Goal: Communication & Community: Answer question/provide support

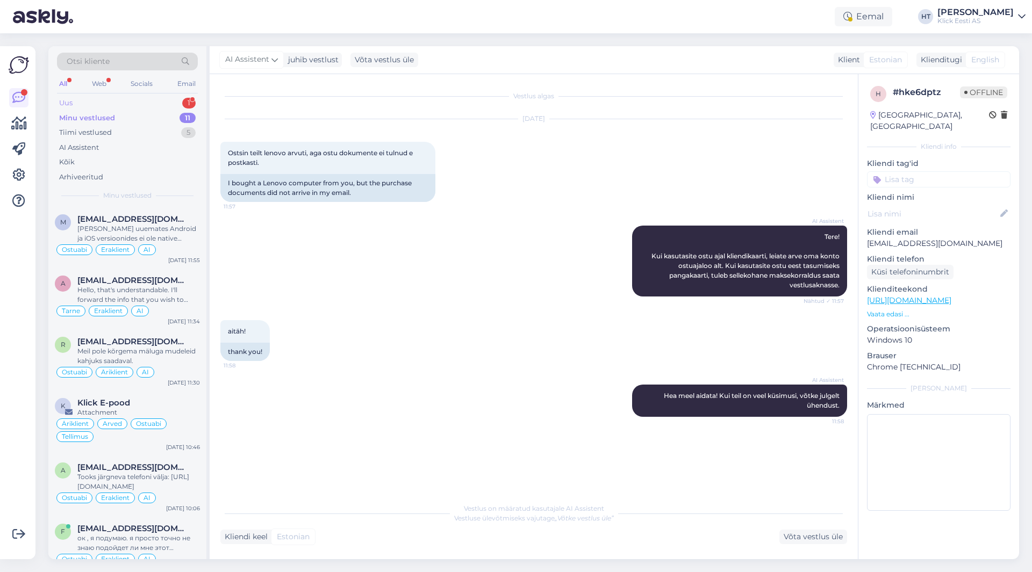
click at [134, 104] on div "Uus 1" at bounding box center [127, 103] width 141 height 15
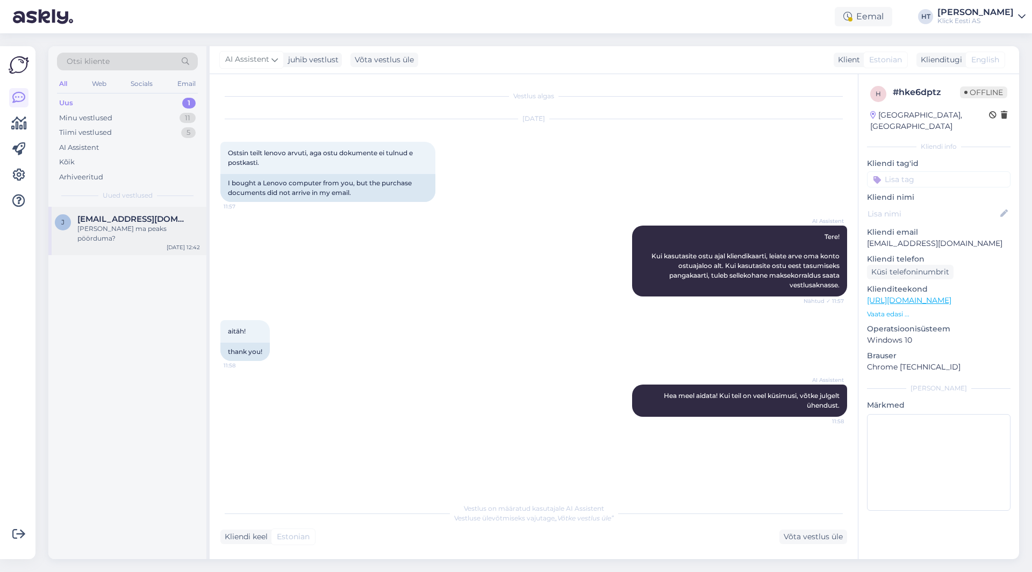
click at [161, 219] on span "[EMAIL_ADDRESS][DOMAIN_NAME]" at bounding box center [133, 219] width 112 height 10
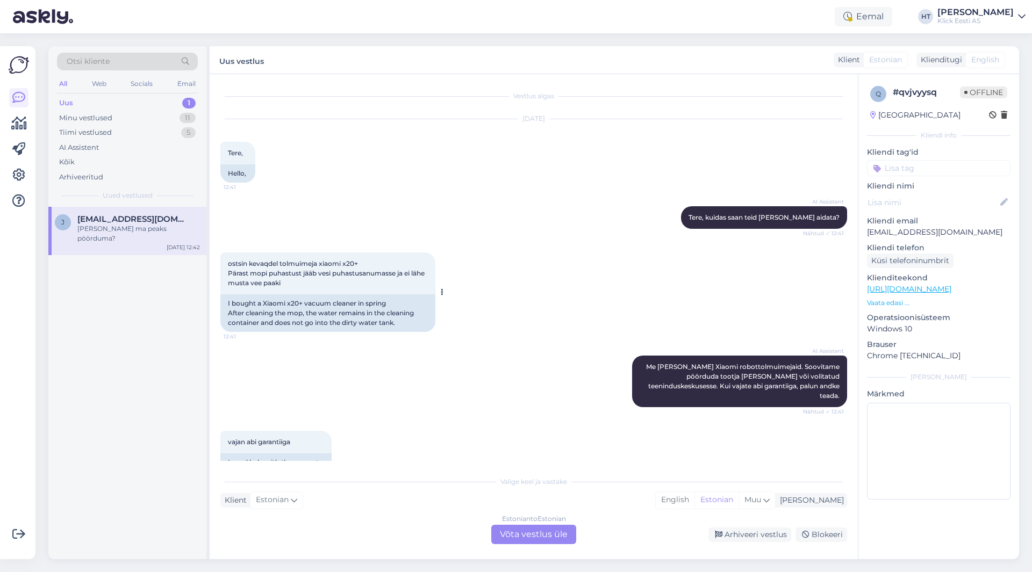
scroll to position [77, 0]
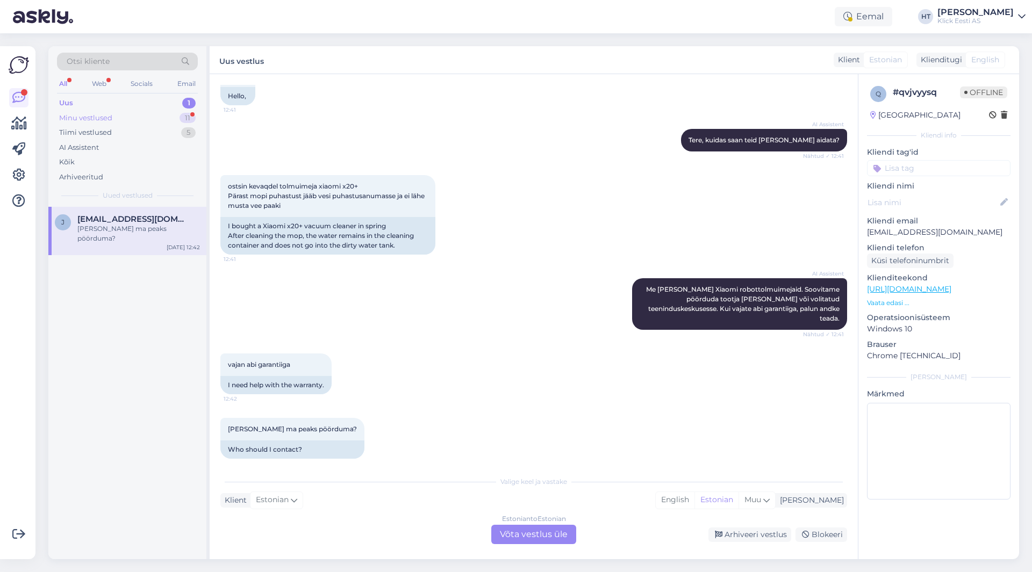
click at [136, 118] on div "Minu vestlused 11" at bounding box center [127, 118] width 141 height 15
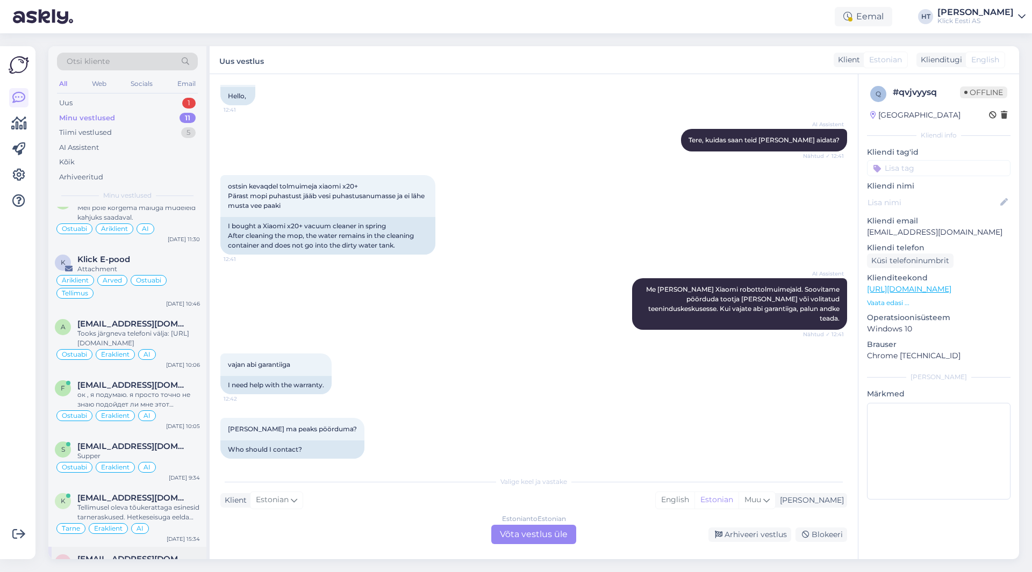
scroll to position [0, 0]
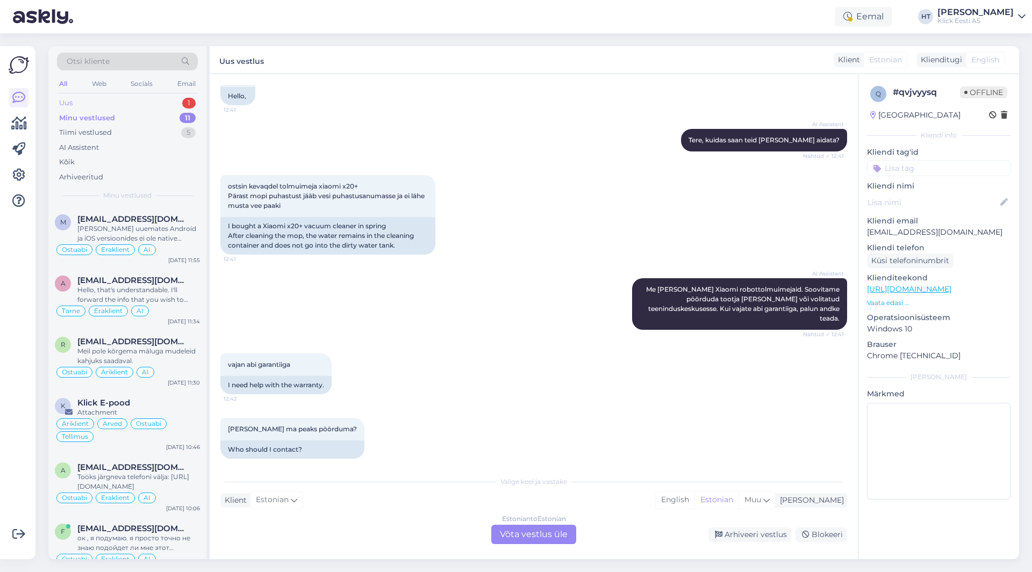
click at [180, 102] on div "Uus 1" at bounding box center [127, 103] width 141 height 15
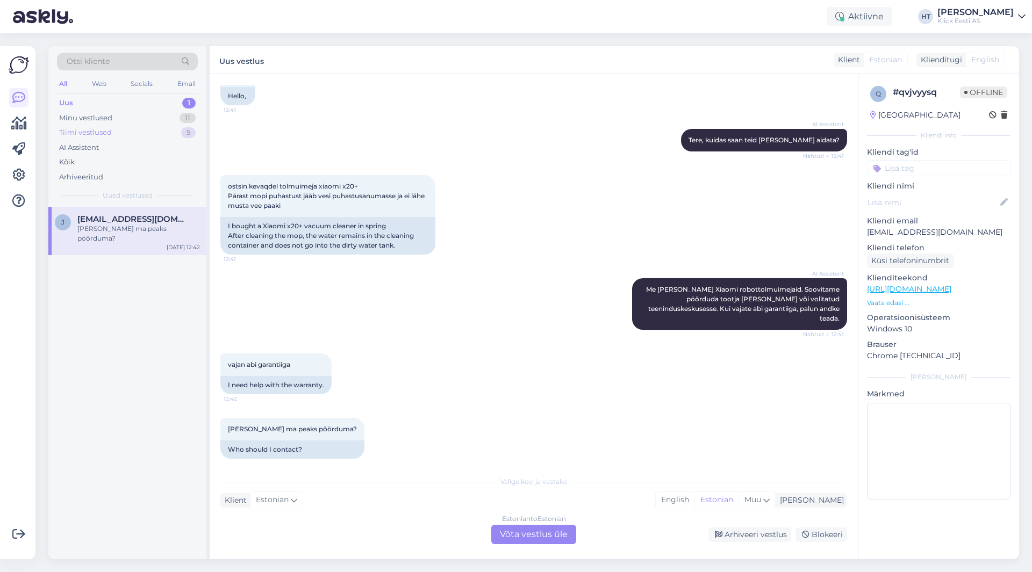
click at [164, 128] on div "Tiimi vestlused 5" at bounding box center [127, 132] width 141 height 15
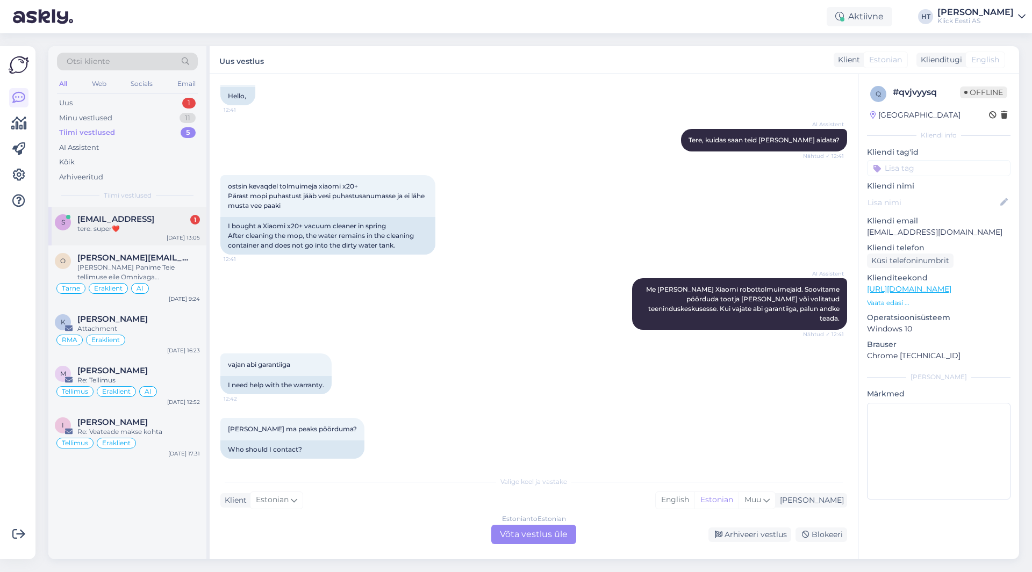
click at [182, 232] on div "tere. super❤️" at bounding box center [138, 229] width 123 height 10
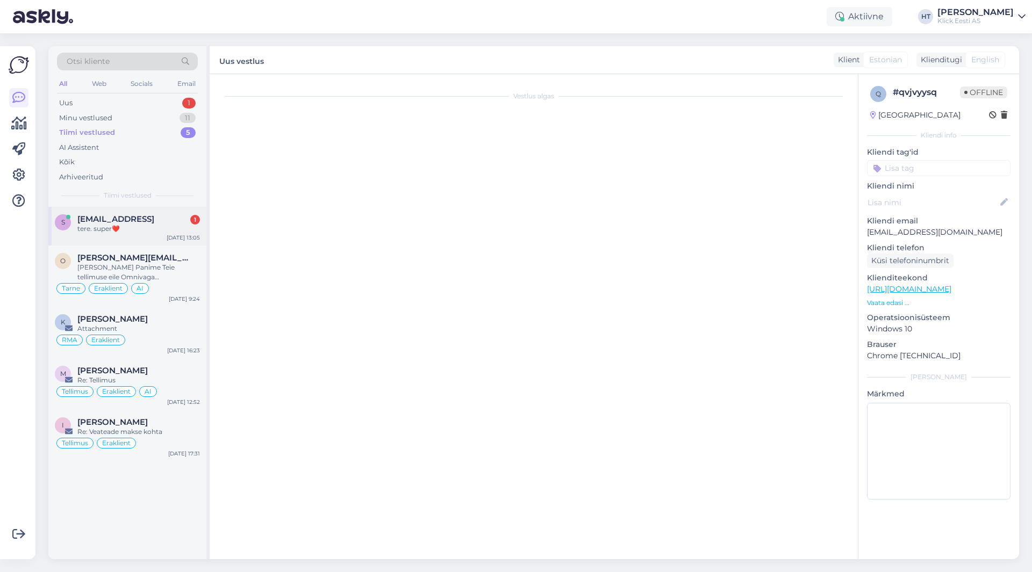
scroll to position [1148, 0]
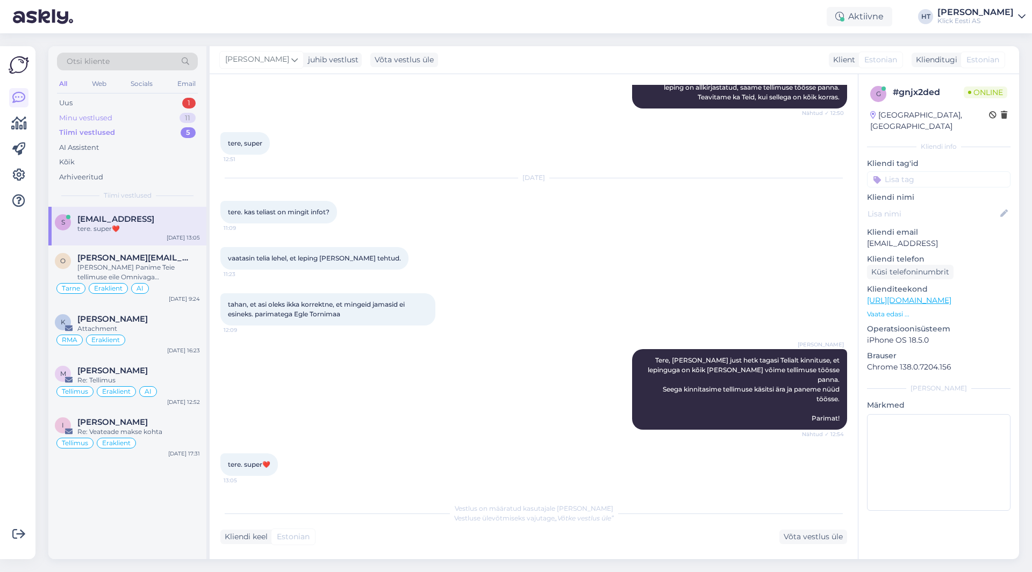
click at [183, 114] on div "11" at bounding box center [188, 118] width 16 height 11
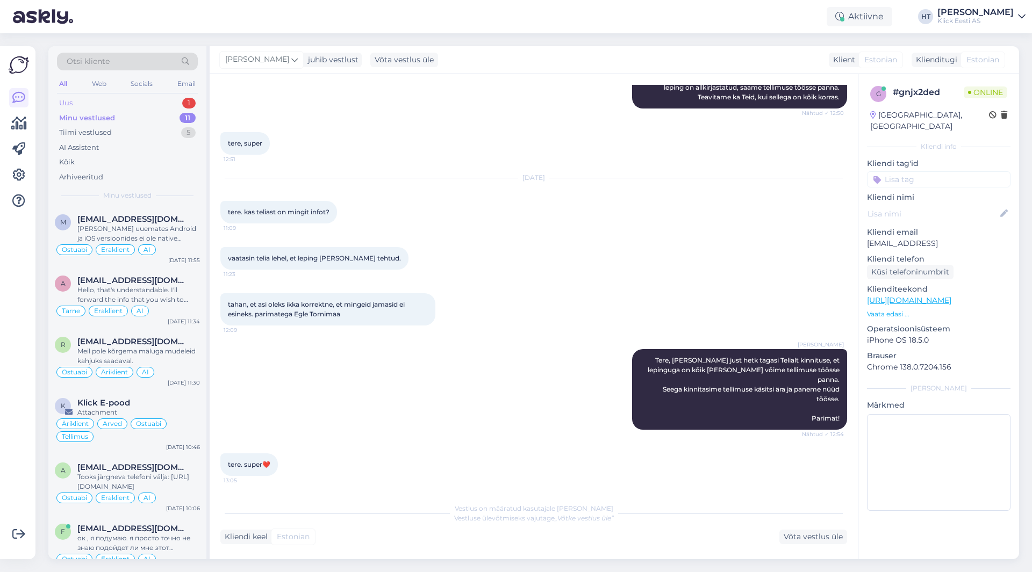
click at [182, 101] on div "Uus 1" at bounding box center [127, 103] width 141 height 15
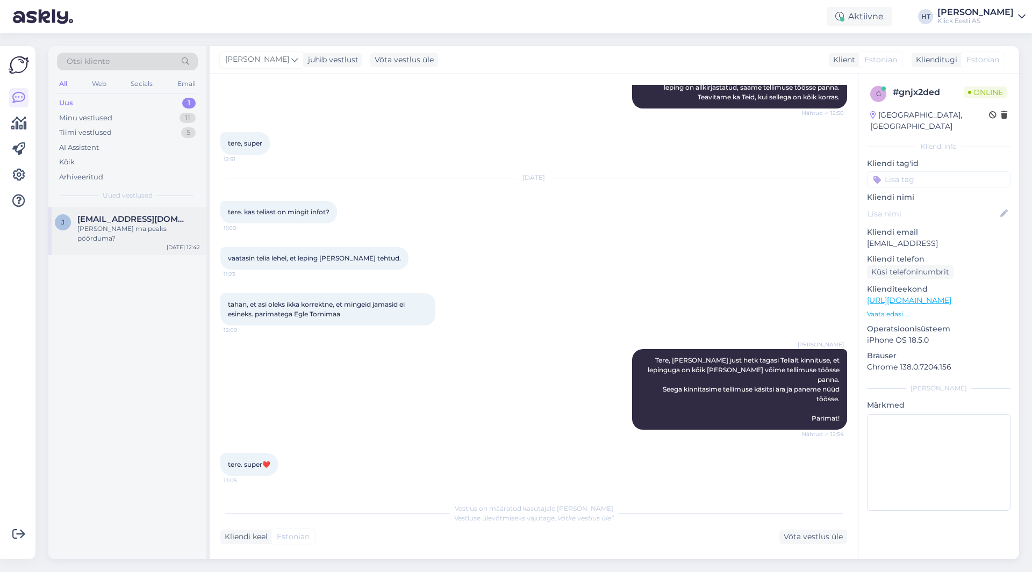
click at [168, 209] on div "[PERSON_NAME] [PERSON_NAME][EMAIL_ADDRESS][DOMAIN_NAME] [PERSON_NAME] ma peaks …" at bounding box center [127, 231] width 158 height 48
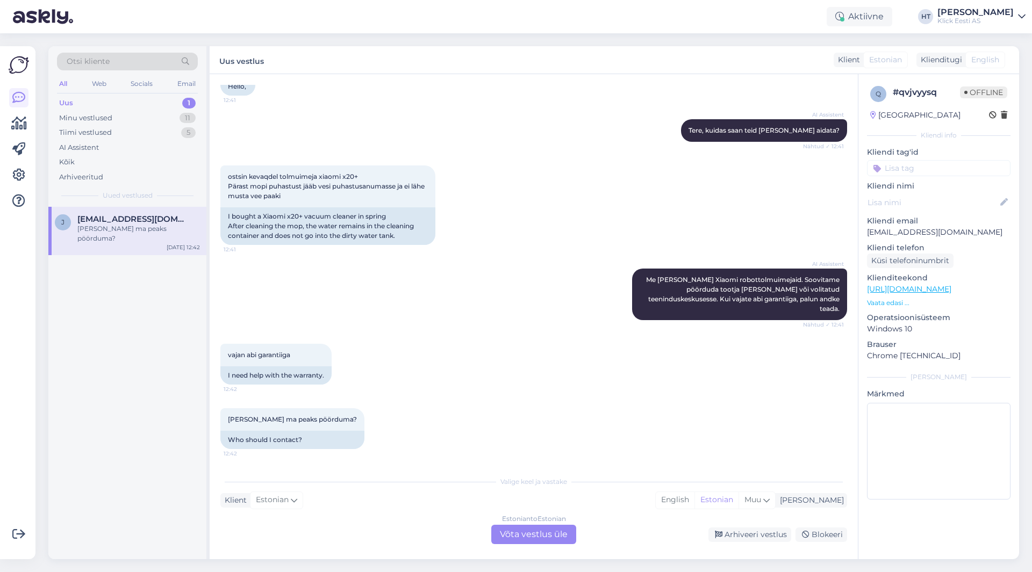
scroll to position [77, 0]
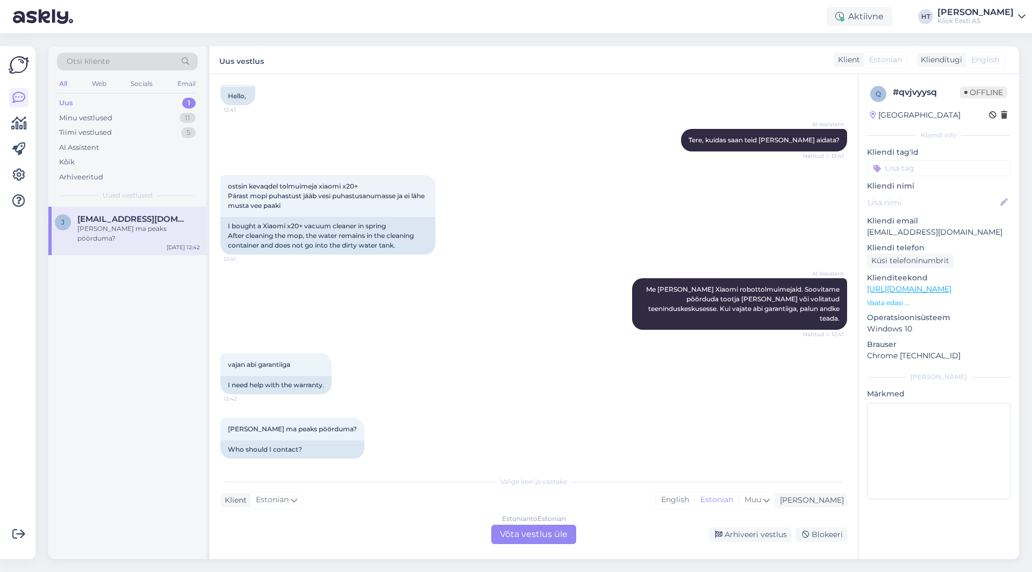
click at [523, 533] on div "Estonian to Estonian Võta vestlus üle" at bounding box center [533, 534] width 85 height 19
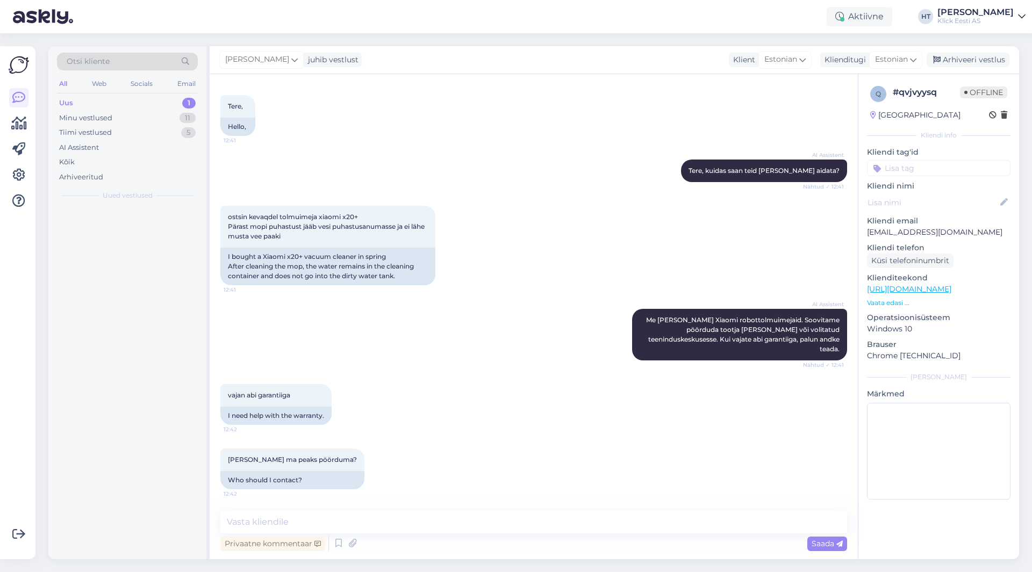
scroll to position [37, 0]
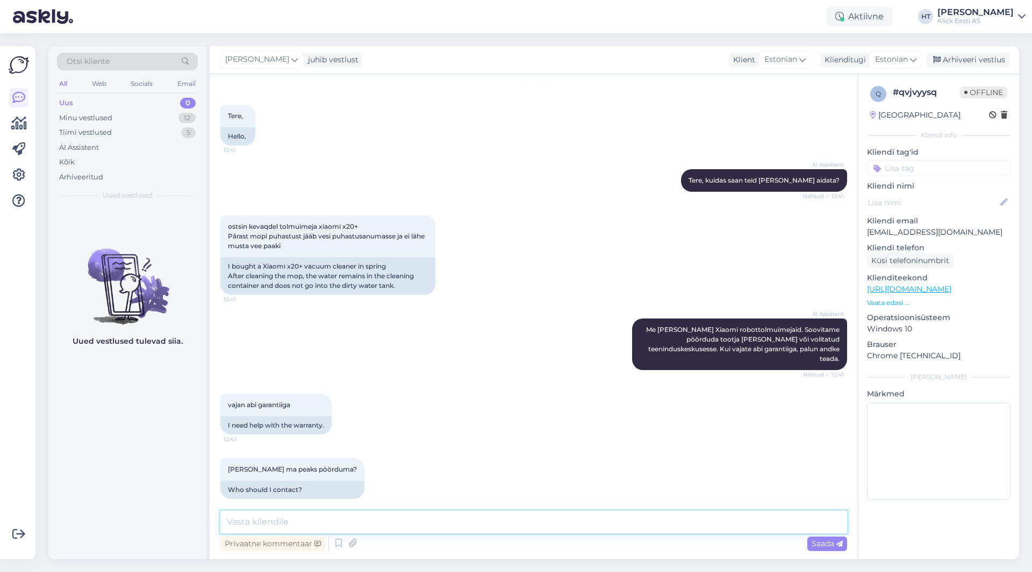
click at [523, 532] on textarea at bounding box center [533, 522] width 627 height 23
drag, startPoint x: 320, startPoint y: 225, endPoint x: 364, endPoint y: 228, distance: 44.7
click at [364, 228] on div "ostsin kevaqdel tolmuimeja xiaomi x20+ Pärast mopi puhastust jääb vesi puhastus…" at bounding box center [327, 237] width 215 height 42
copy span "xiaomi x20+"
click at [160, 114] on div "Minu vestlused 12" at bounding box center [127, 118] width 141 height 15
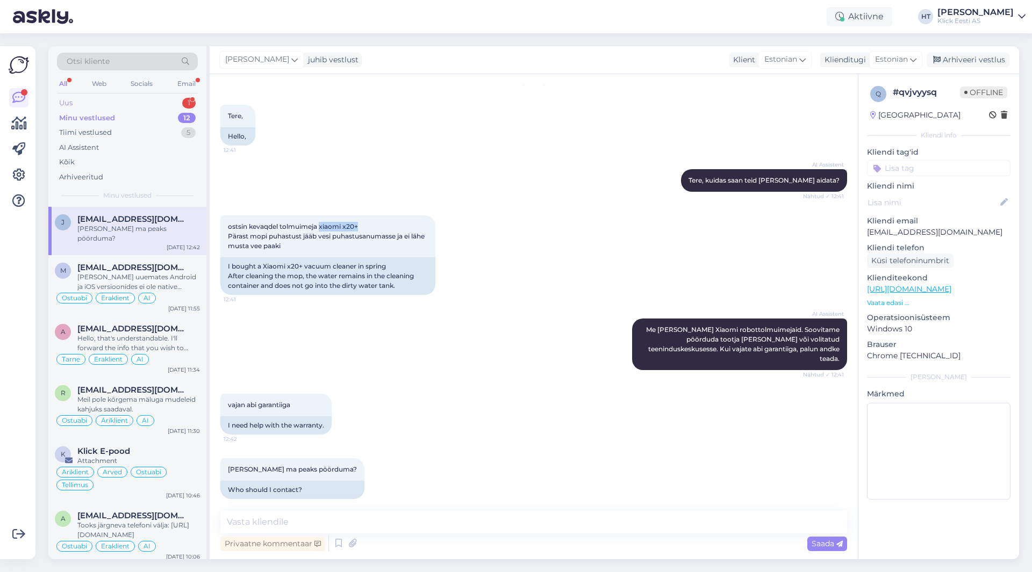
click at [164, 103] on div "Uus 1" at bounding box center [127, 103] width 141 height 15
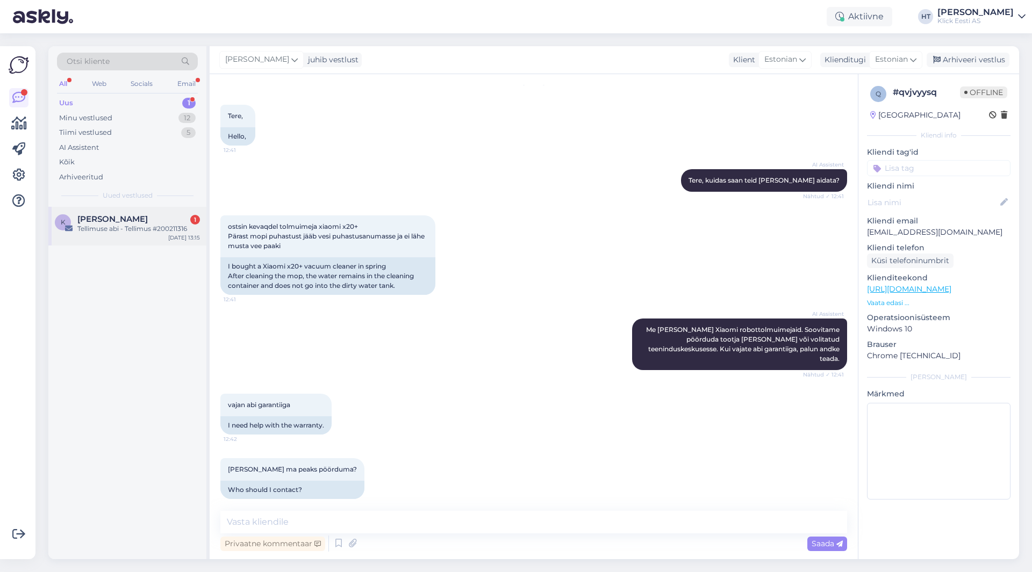
click at [163, 214] on div "K [PERSON_NAME] 1 Tellimuse abi - Tellimus #200211316 [DATE] 13:15" at bounding box center [127, 226] width 158 height 39
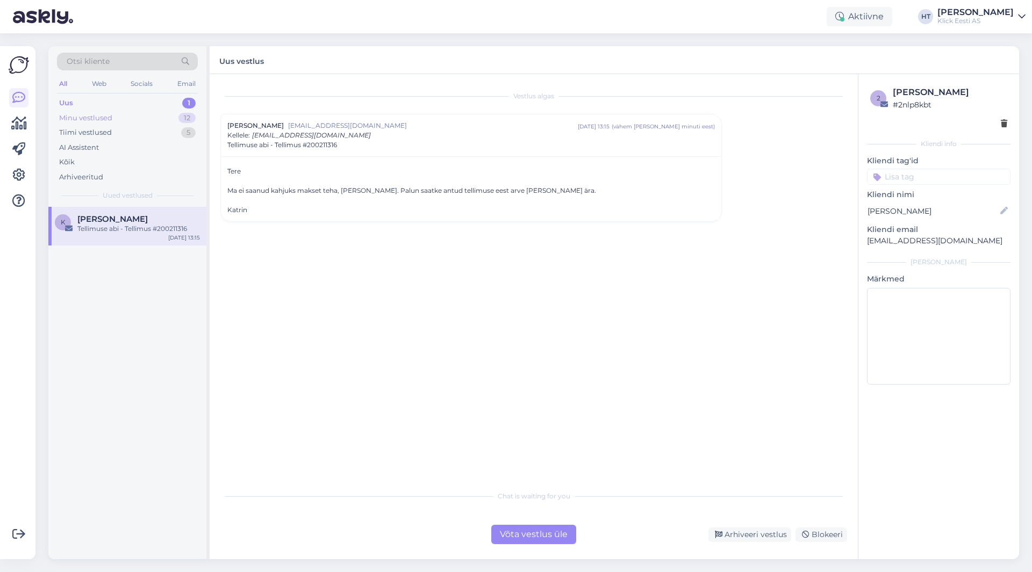
click at [185, 117] on div "12" at bounding box center [186, 118] width 17 height 11
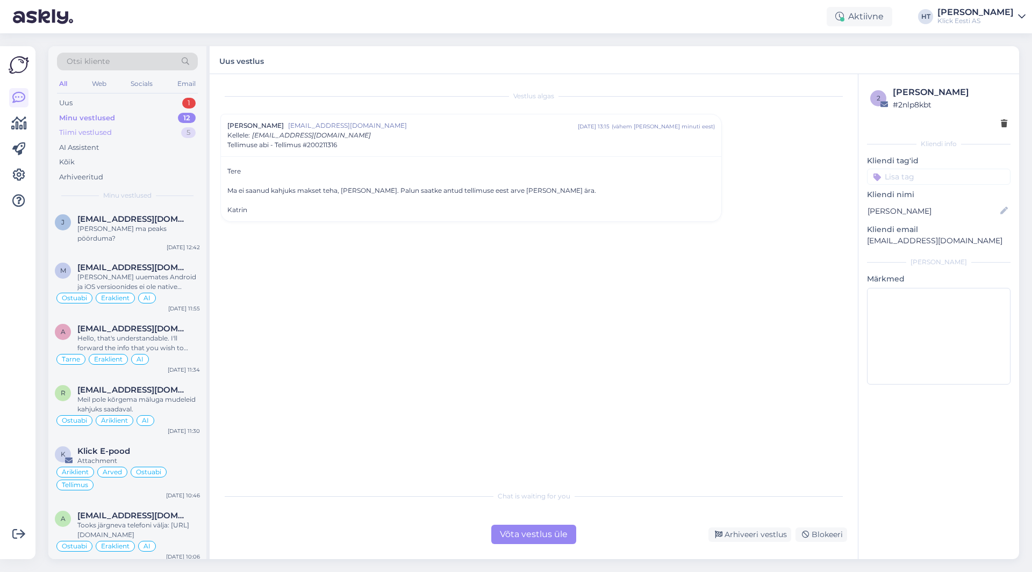
click at [155, 138] on div "Tiimi vestlused 5" at bounding box center [127, 132] width 141 height 15
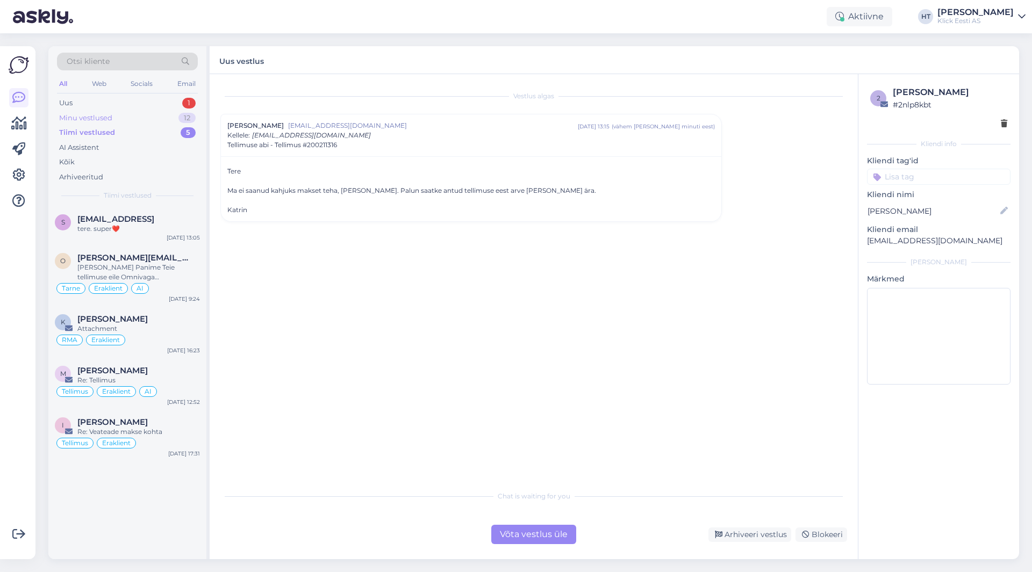
click at [153, 122] on div "Minu vestlused 12" at bounding box center [127, 118] width 141 height 15
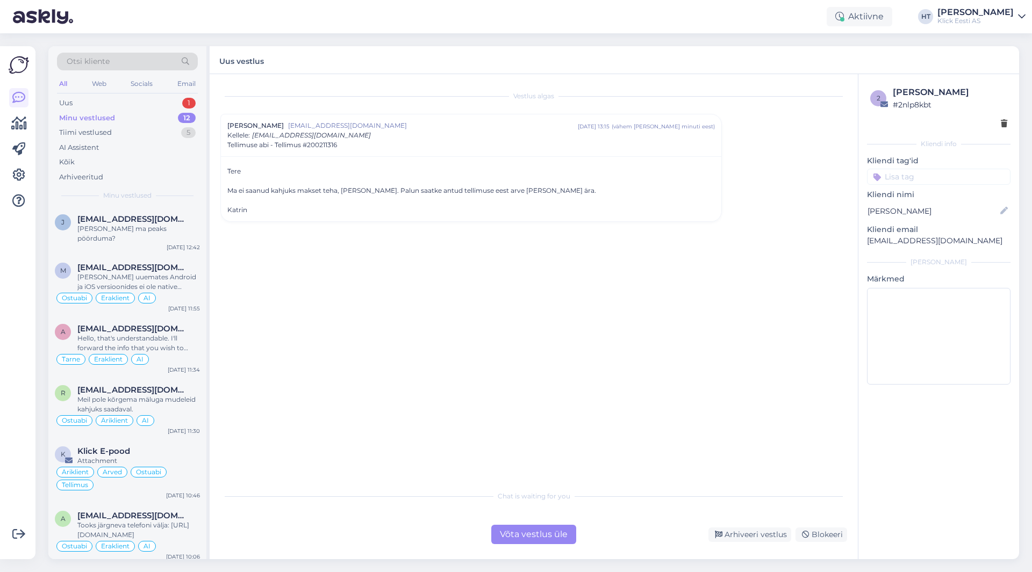
click at [63, 80] on div "All" at bounding box center [63, 84] width 12 height 14
click at [93, 176] on div "Arhiveeritud" at bounding box center [81, 177] width 44 height 11
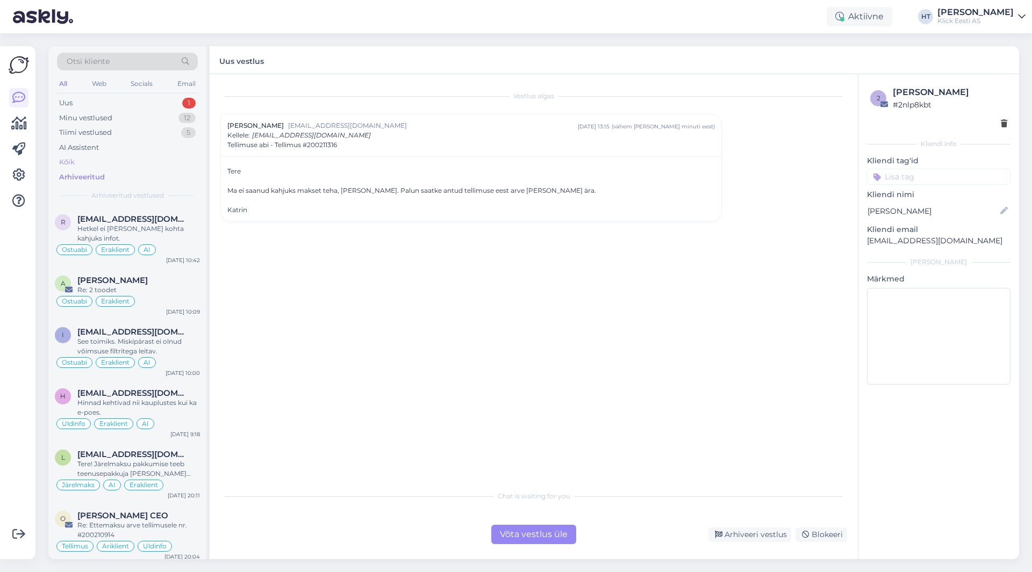
click at [94, 164] on div "Kõik" at bounding box center [127, 162] width 141 height 15
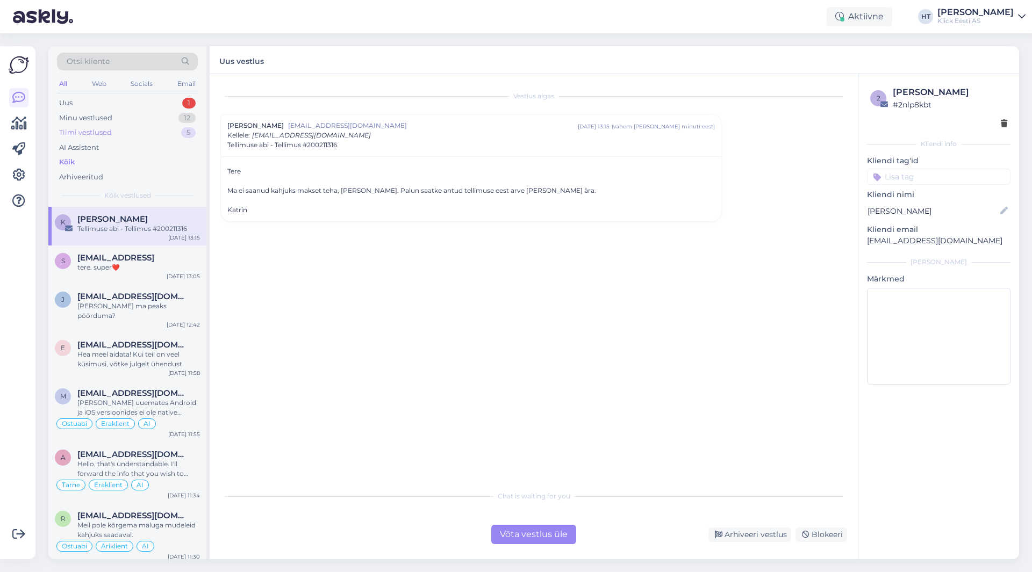
click at [104, 133] on div "Tiimi vestlused" at bounding box center [85, 132] width 53 height 11
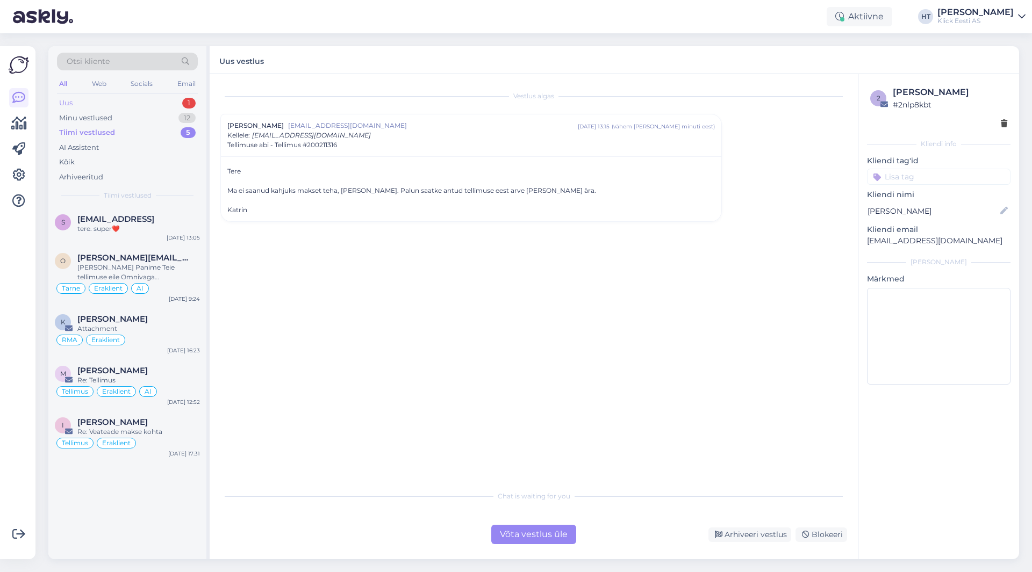
click at [163, 101] on div "Uus 1" at bounding box center [127, 103] width 141 height 15
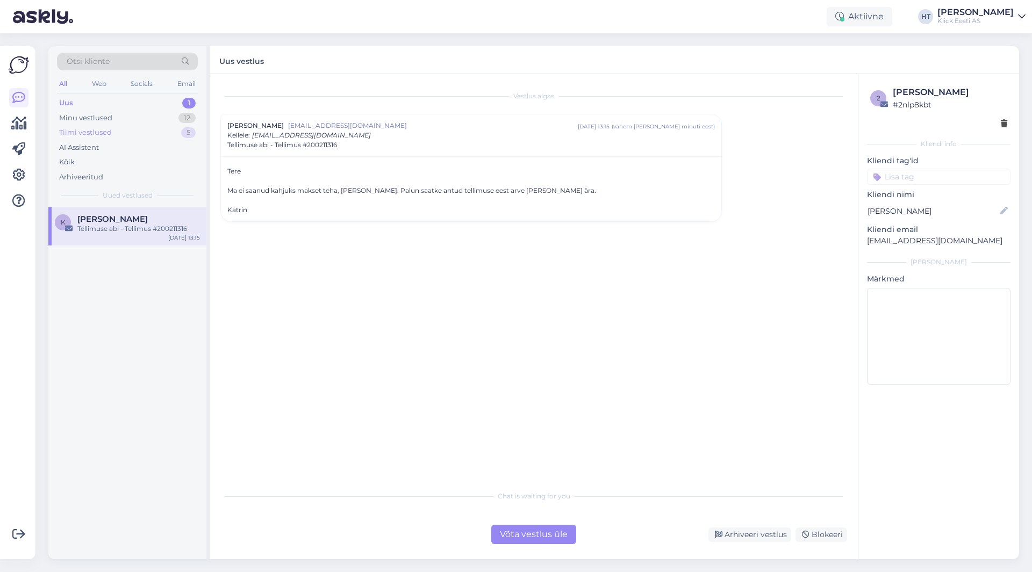
click at [149, 127] on div "Tiimi vestlused 5" at bounding box center [127, 132] width 141 height 15
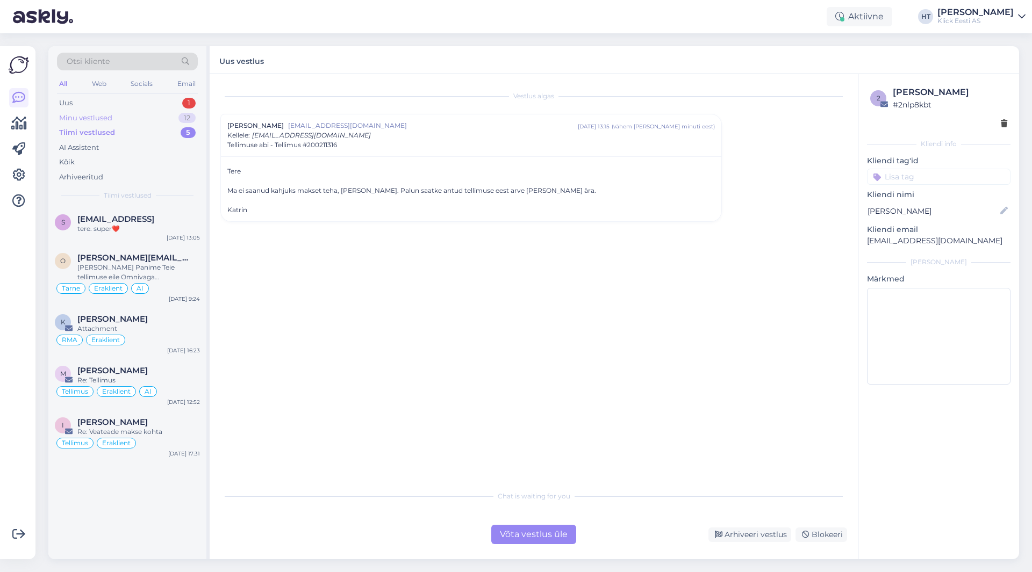
click at [150, 117] on div "Minu vestlused 12" at bounding box center [127, 118] width 141 height 15
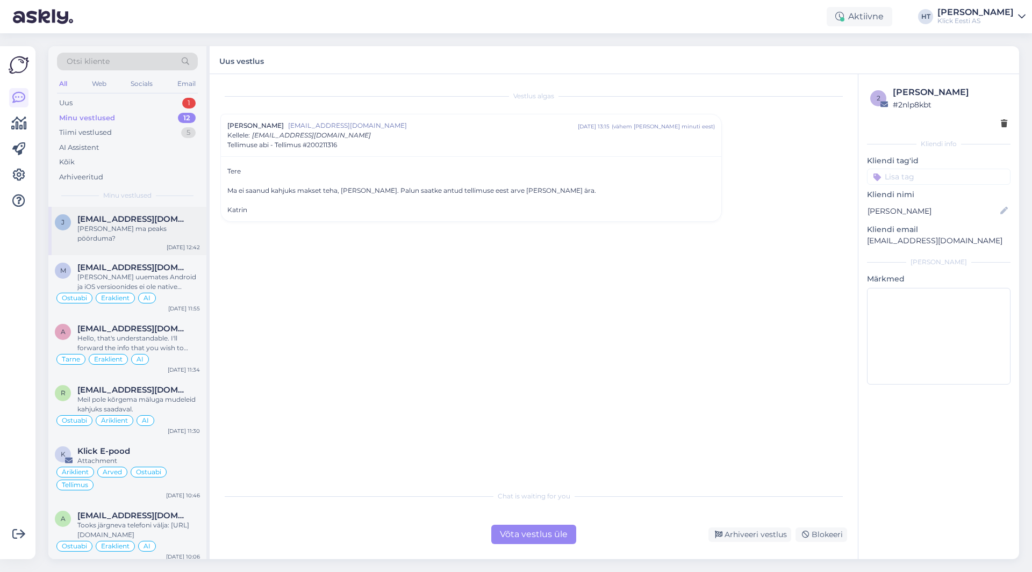
click at [154, 217] on span "[EMAIL_ADDRESS][DOMAIN_NAME]" at bounding box center [133, 219] width 112 height 10
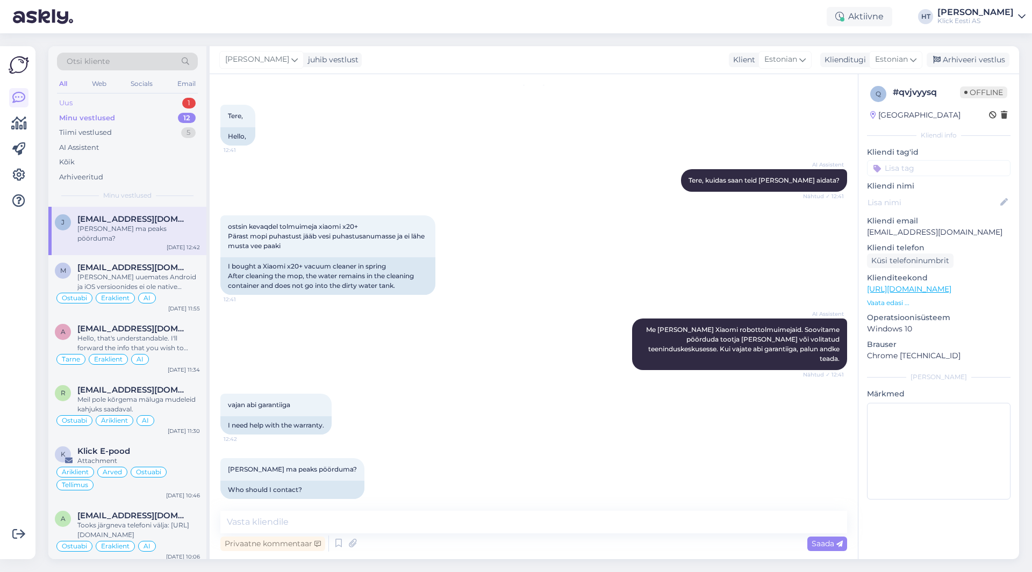
click at [158, 102] on div "Uus 1" at bounding box center [127, 103] width 141 height 15
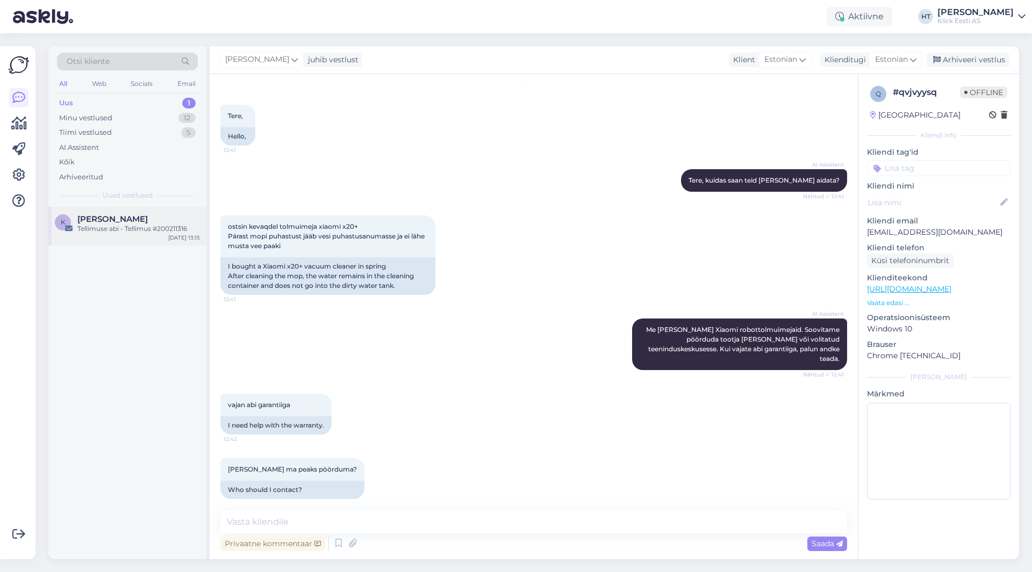
click at [147, 221] on div "[PERSON_NAME]" at bounding box center [138, 219] width 123 height 10
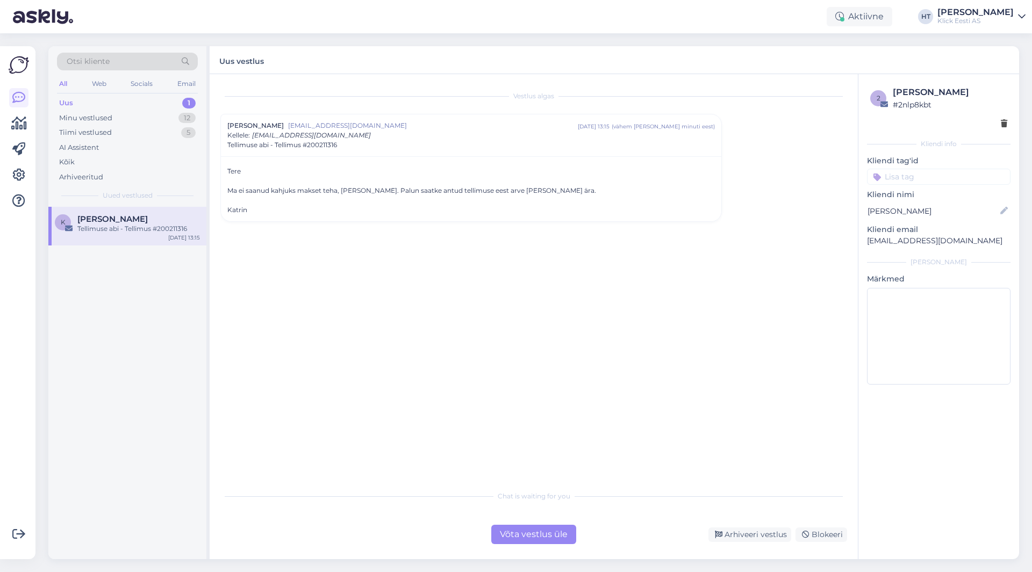
scroll to position [0, 0]
click at [536, 533] on div "Võta vestlus üle" at bounding box center [533, 534] width 85 height 19
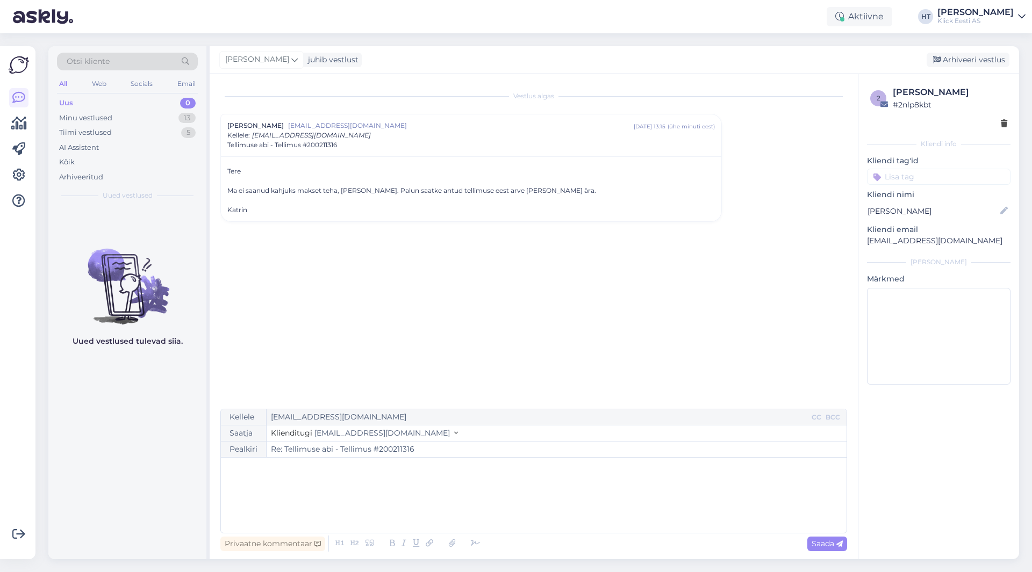
click at [364, 479] on div "﻿" at bounding box center [533, 495] width 615 height 64
click at [392, 447] on input "Re: Tellimuse abi - Tellimus #200211316" at bounding box center [557, 450] width 580 height 16
click at [118, 417] on div "Uued vestlused tulevad siia." at bounding box center [127, 383] width 158 height 353
click at [331, 471] on p "﻿" at bounding box center [533, 468] width 615 height 11
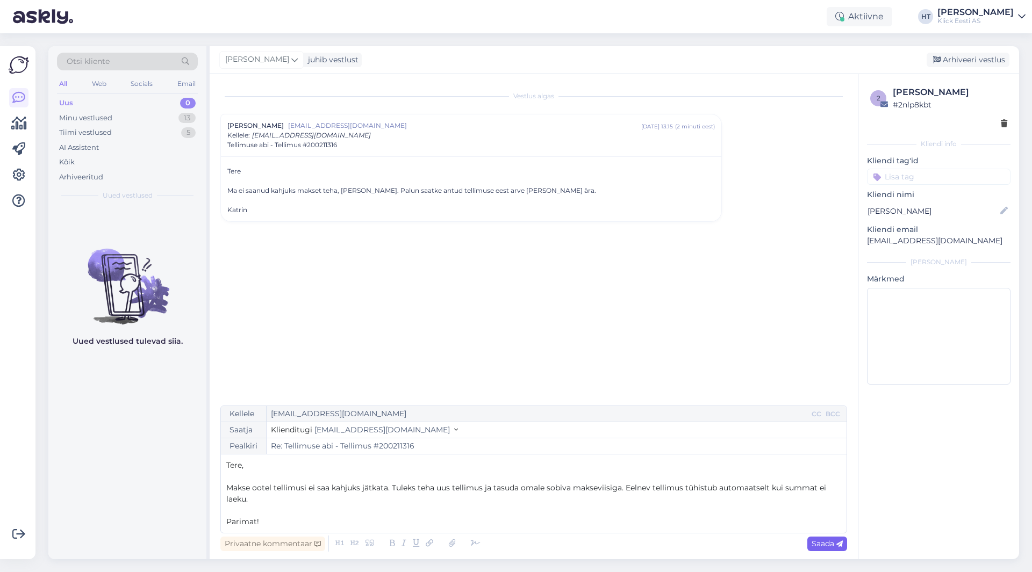
click at [820, 545] on span "Saada" at bounding box center [827, 544] width 31 height 10
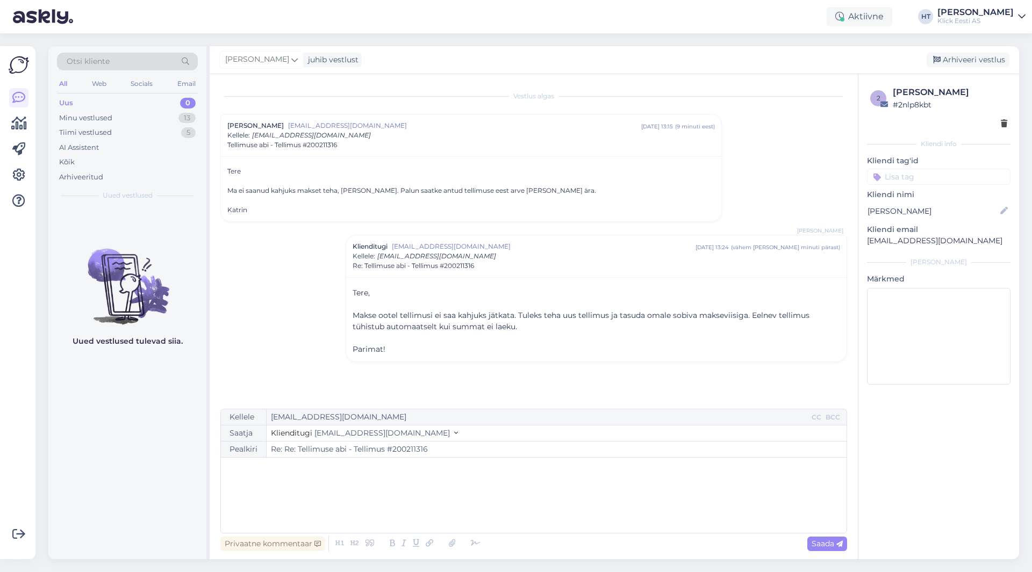
click at [921, 181] on input at bounding box center [939, 177] width 144 height 16
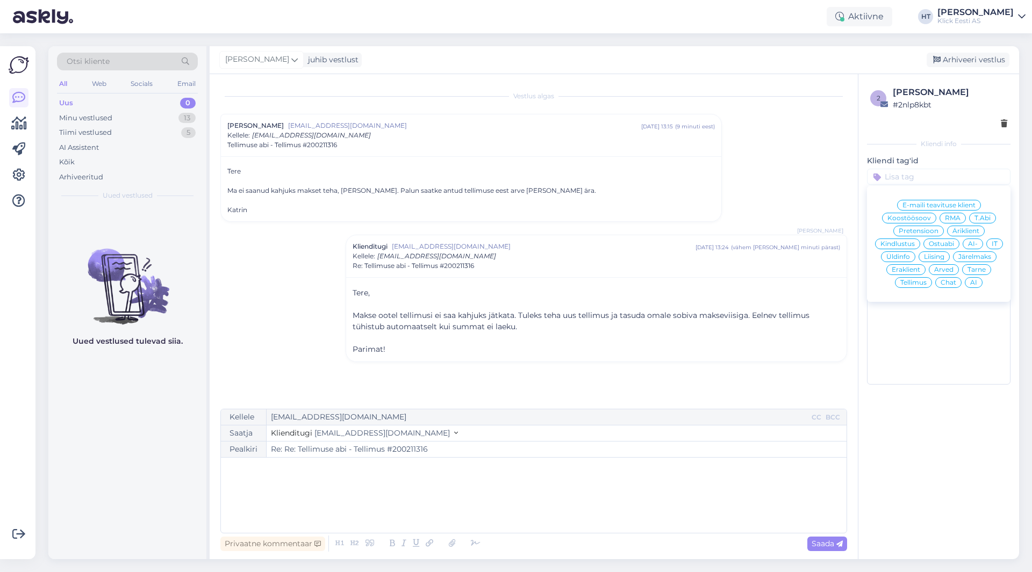
click at [919, 282] on span "Tellimus" at bounding box center [913, 282] width 26 height 6
type input "Re: Tellimuse abi - Tellimus #200211316"
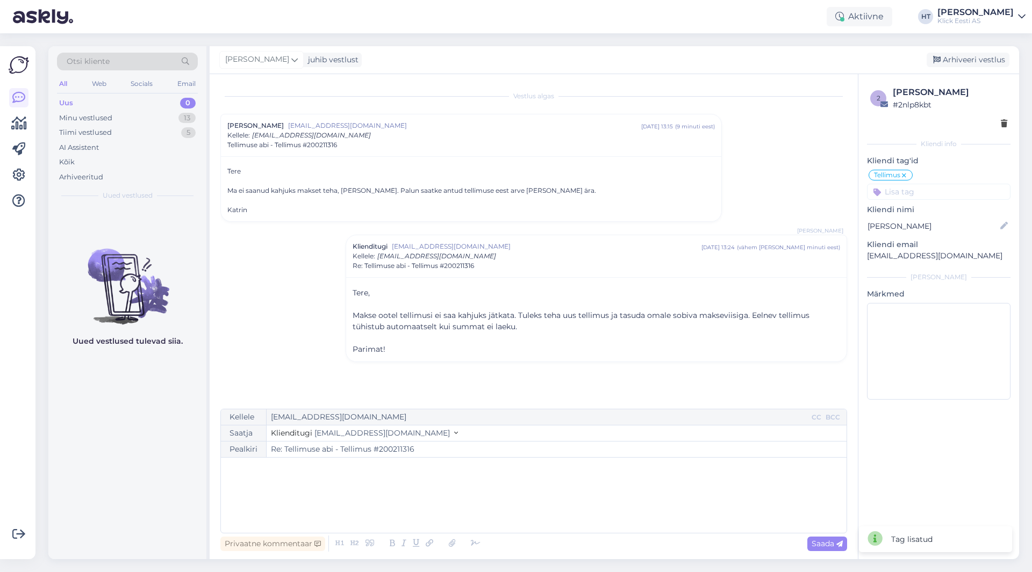
click at [916, 194] on input at bounding box center [939, 192] width 144 height 16
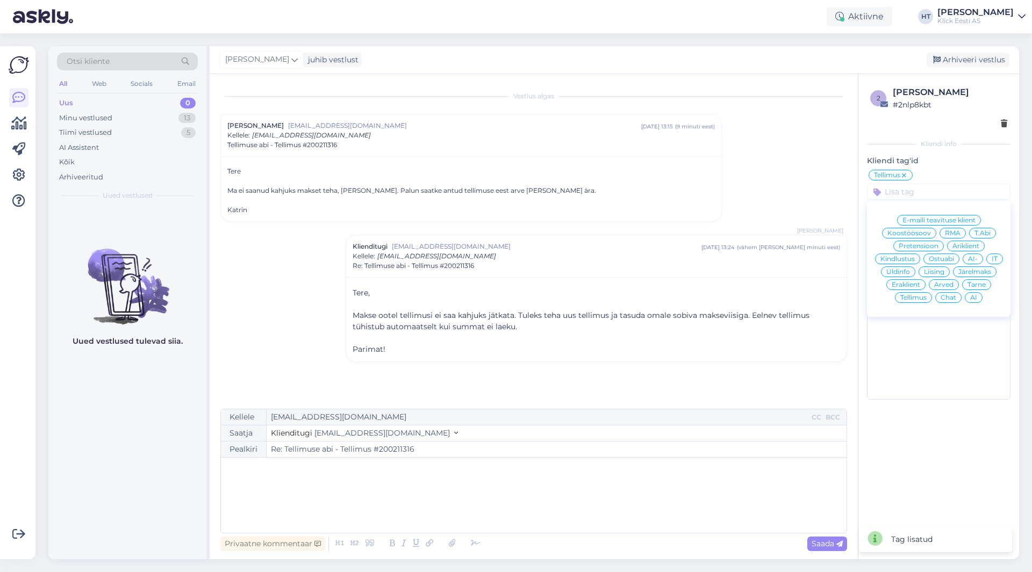
click at [914, 283] on span "Eraklient" at bounding box center [906, 285] width 28 height 6
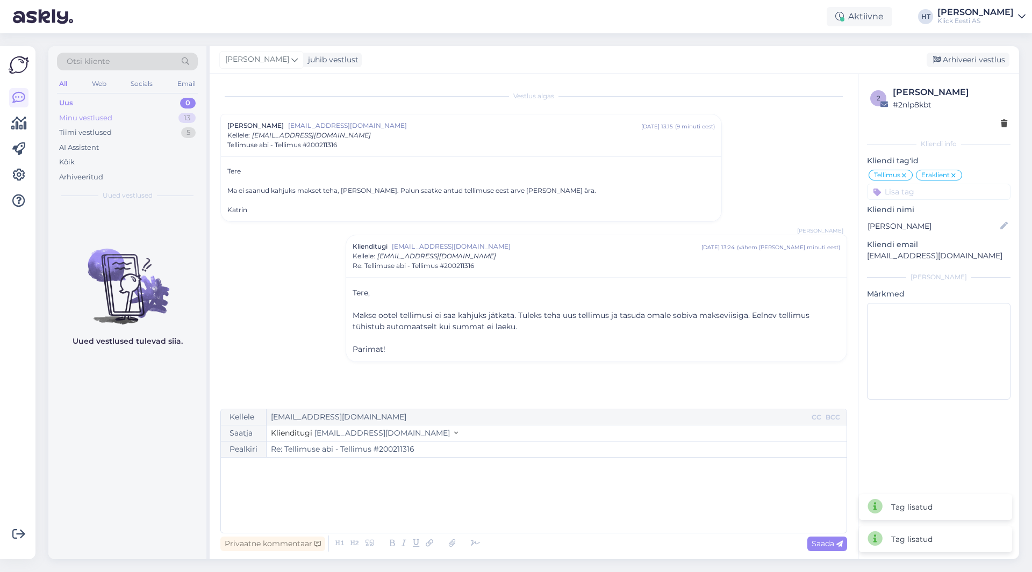
click at [168, 116] on div "Minu vestlused 13" at bounding box center [127, 118] width 141 height 15
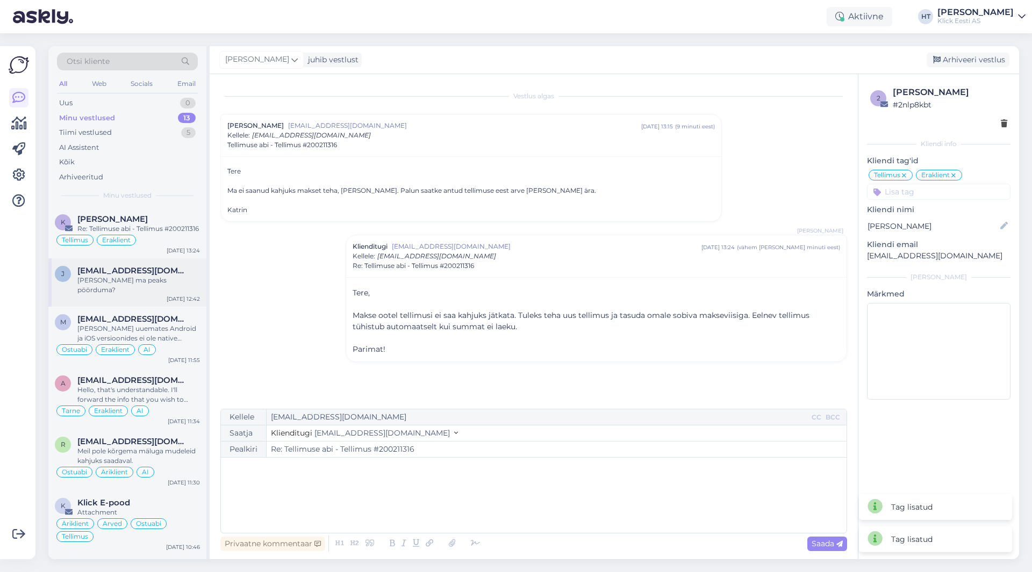
click at [151, 291] on div "[PERSON_NAME] ma peaks pöörduma?" at bounding box center [138, 285] width 123 height 19
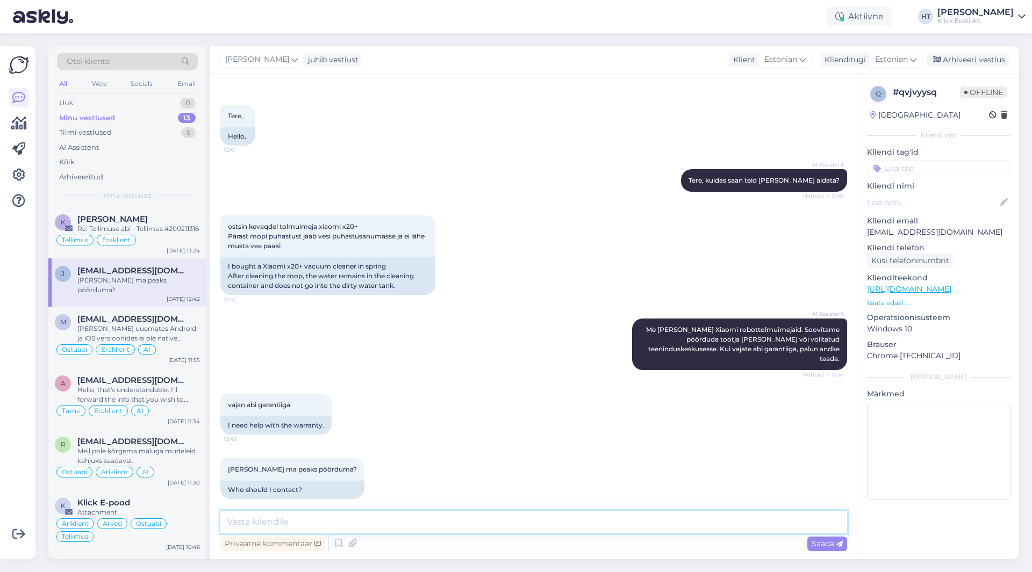
click at [464, 518] on textarea at bounding box center [533, 522] width 627 height 23
click at [424, 521] on textarea at bounding box center [533, 522] width 627 height 23
click at [483, 519] on textarea at bounding box center [533, 522] width 627 height 23
click at [254, 526] on textarea "[PERSON_NAME] hooldus Xiaomi robotitel puudub." at bounding box center [533, 522] width 627 height 23
click at [464, 523] on textarea "Kohalik hooldus Xiaomi robotitel puudub." at bounding box center [533, 522] width 627 height 23
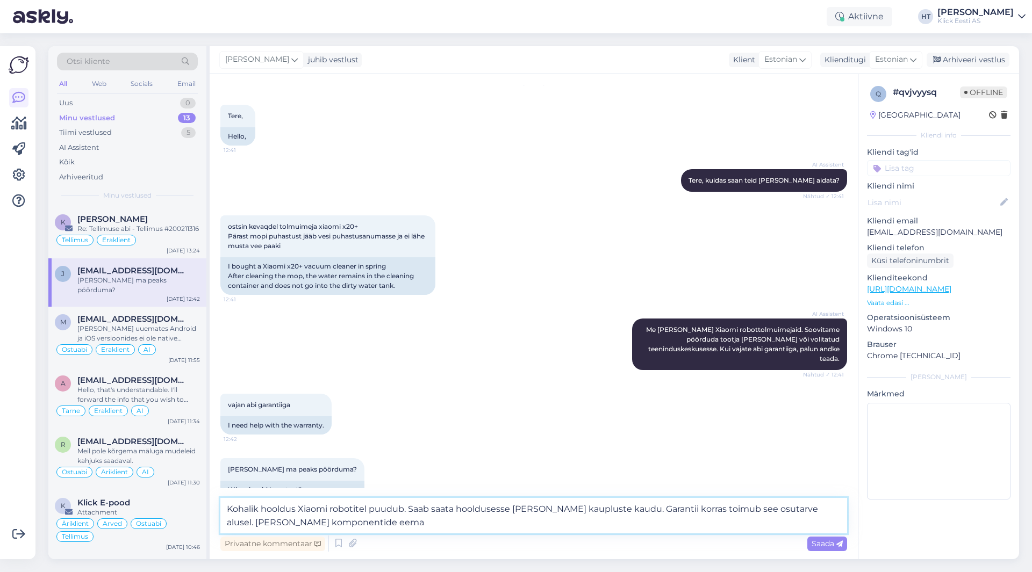
drag, startPoint x: 355, startPoint y: 525, endPoint x: 794, endPoint y: 510, distance: 438.8
click at [794, 510] on textarea "Kohalik hooldus Xiaomi robotitel puudub. Saab saata hooldusesse [PERSON_NAME] k…" at bounding box center [533, 515] width 627 height 35
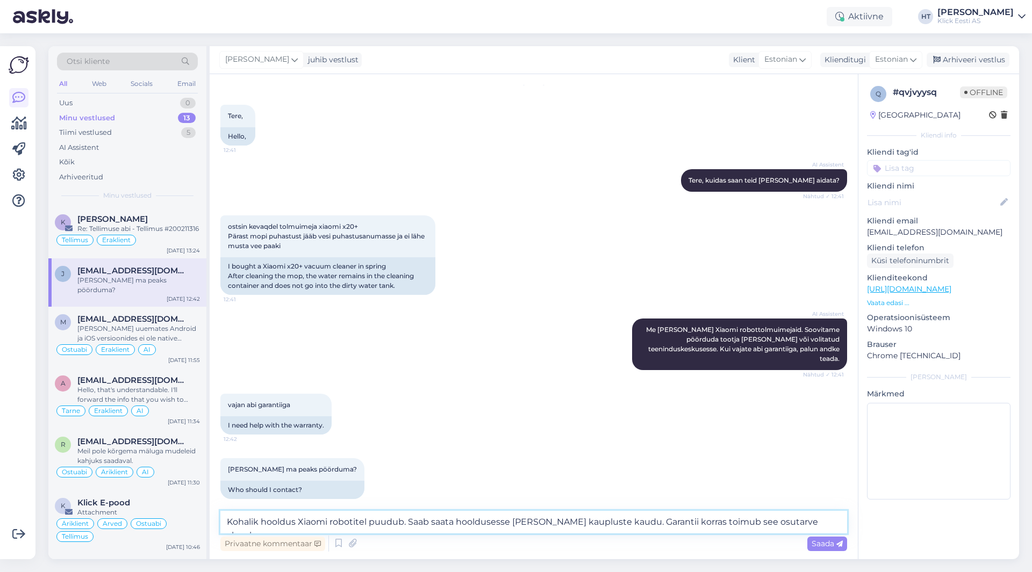
type textarea "Kohalik hooldus Xiaomi robotitel puudub. Saab saata hooldusesse [PERSON_NAME] k…"
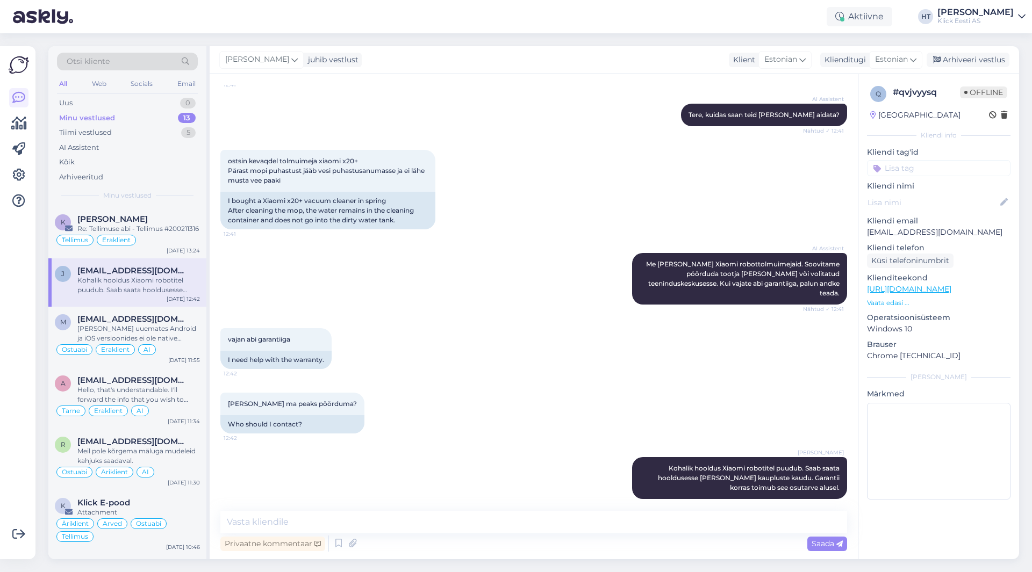
click at [756, 185] on div "ostsin kevaqdel tolmuimeja xiaomi x20+ Pärast mopi puhastust jääb vesi puhastus…" at bounding box center [533, 189] width 627 height 103
click at [134, 141] on div "AI Assistent" at bounding box center [127, 147] width 141 height 15
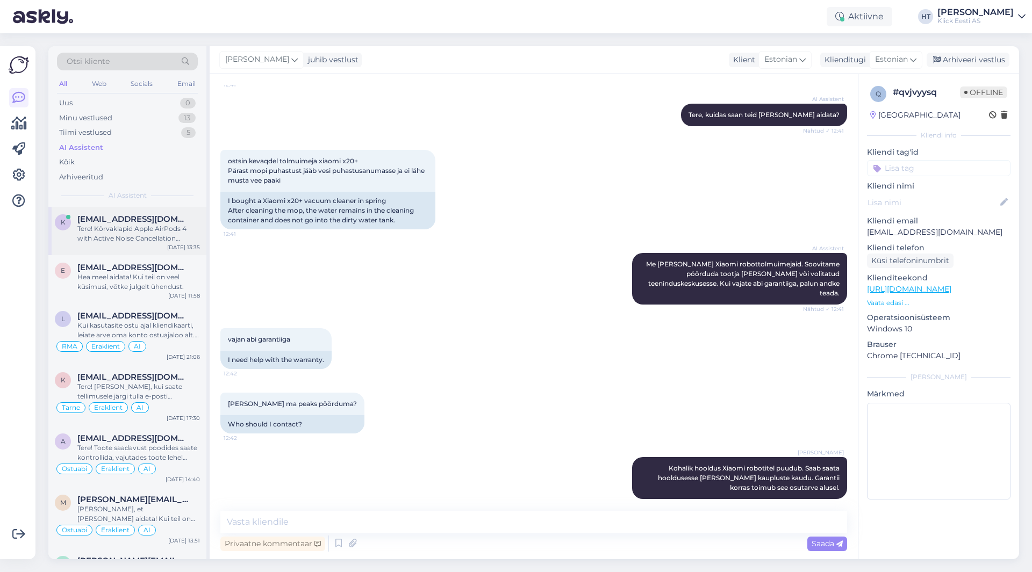
click at [153, 220] on span "[EMAIL_ADDRESS][DOMAIN_NAME]" at bounding box center [133, 219] width 112 height 10
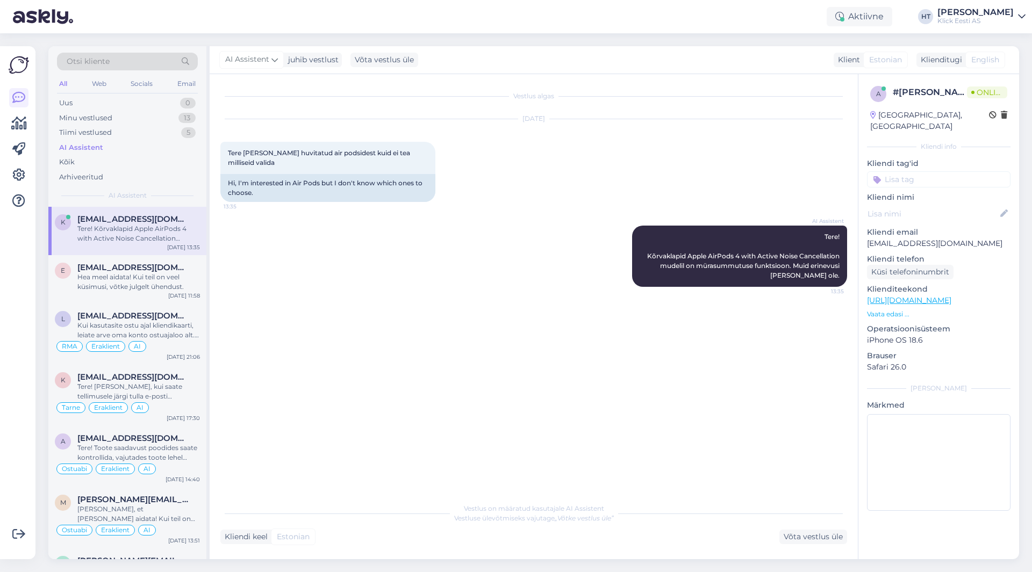
scroll to position [0, 0]
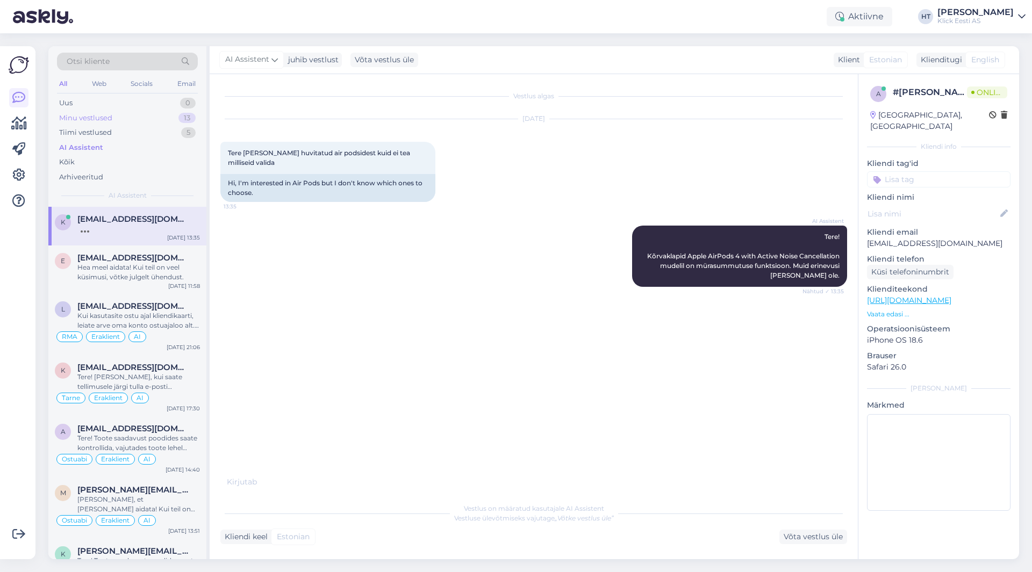
click at [182, 119] on div "13" at bounding box center [186, 118] width 17 height 11
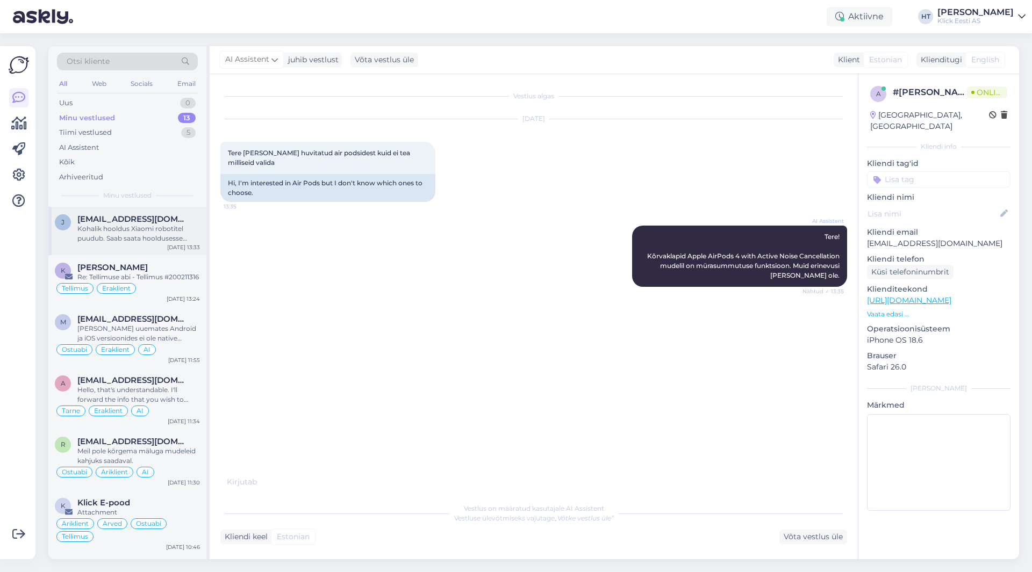
click at [139, 214] on div "[PERSON_NAME] [PERSON_NAME][EMAIL_ADDRESS][DOMAIN_NAME] [PERSON_NAME] robotitel…" at bounding box center [127, 231] width 158 height 48
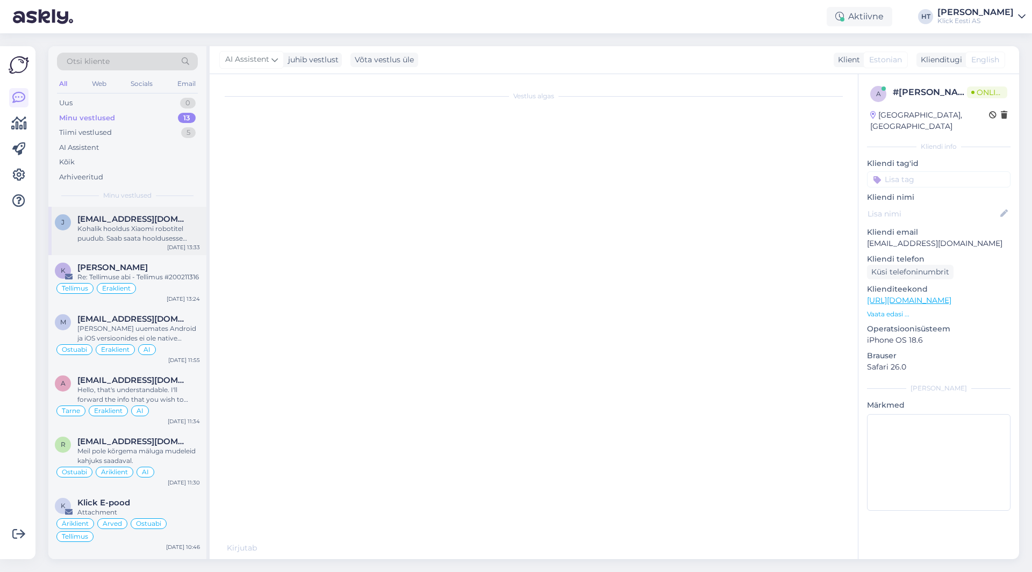
scroll to position [114, 0]
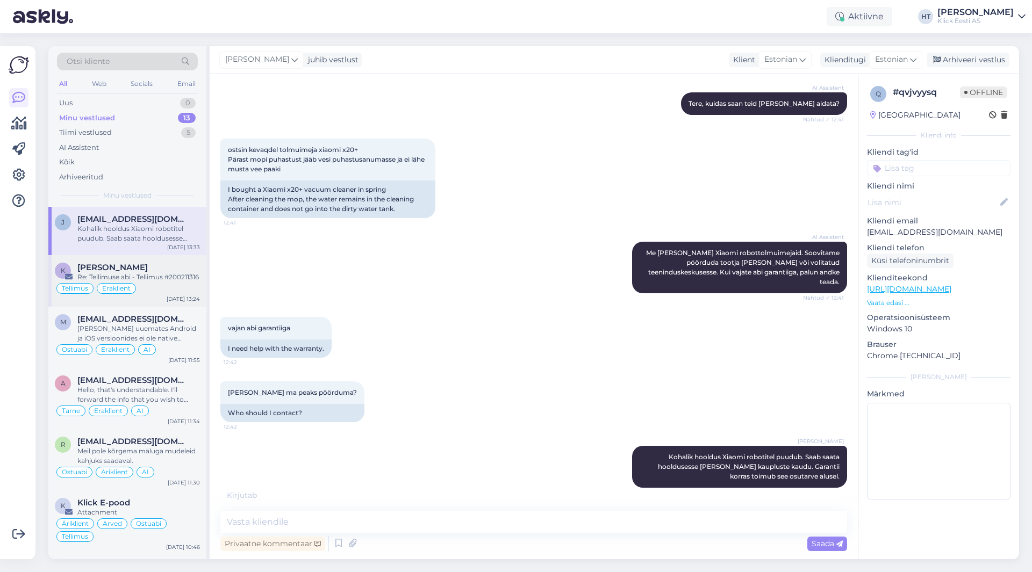
click at [166, 292] on div "Tellimus Eraklient" at bounding box center [127, 288] width 145 height 13
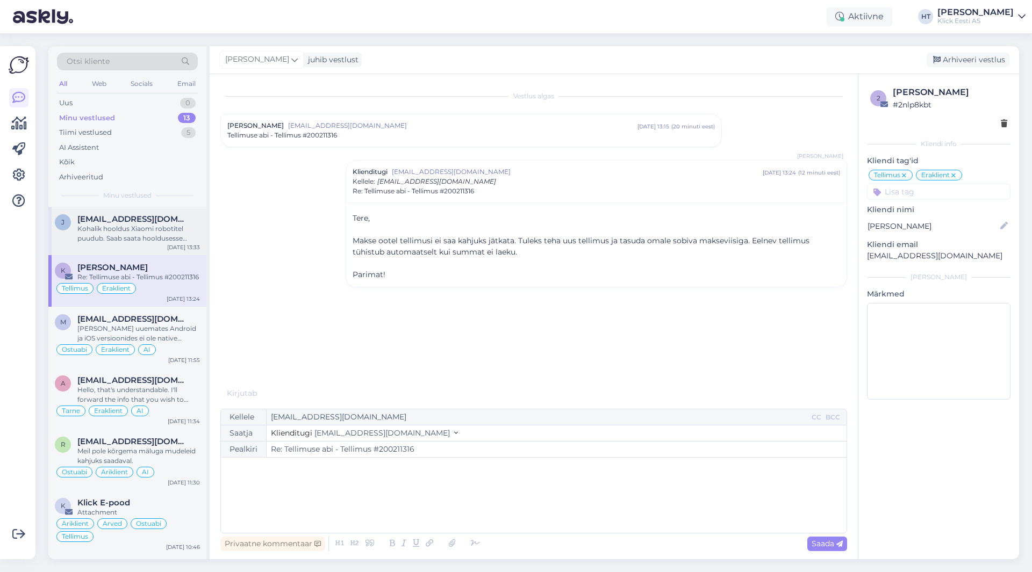
click at [173, 243] on div "Kohalik hooldus Xiaomi robotitel puudub. Saab saata hooldusesse [PERSON_NAME] k…" at bounding box center [138, 233] width 123 height 19
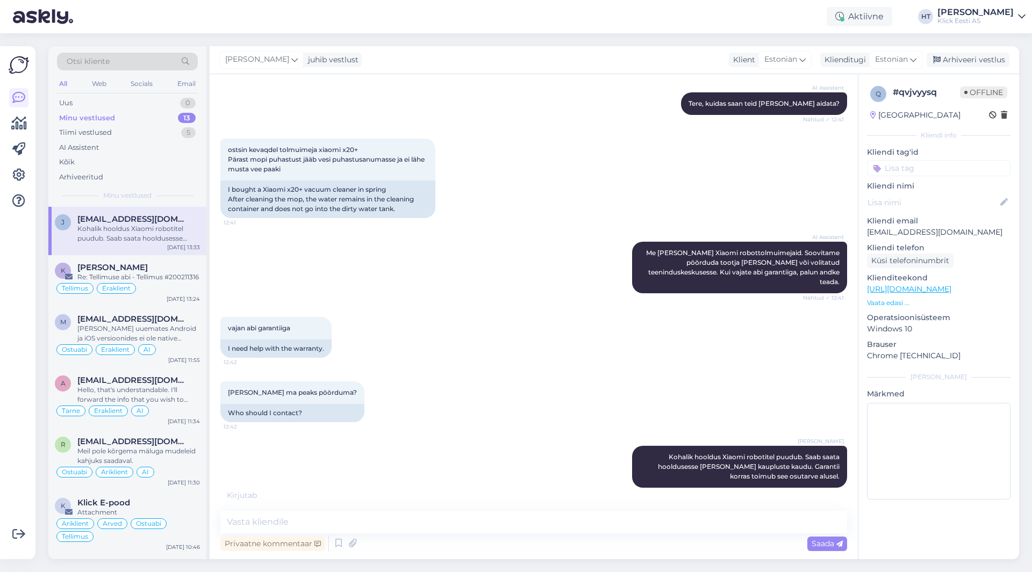
scroll to position [103, 0]
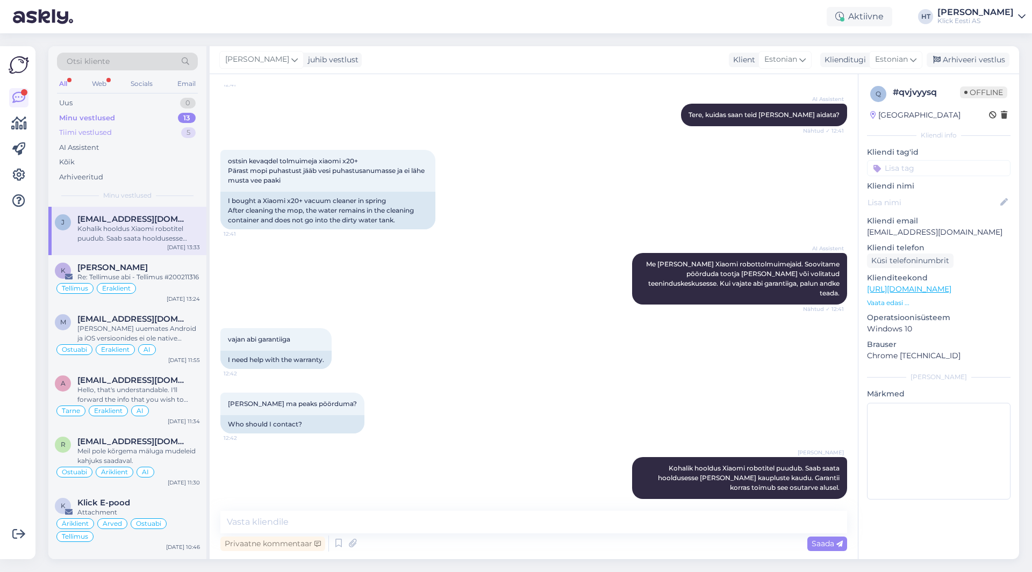
click at [144, 130] on div "Tiimi vestlused 5" at bounding box center [127, 132] width 141 height 15
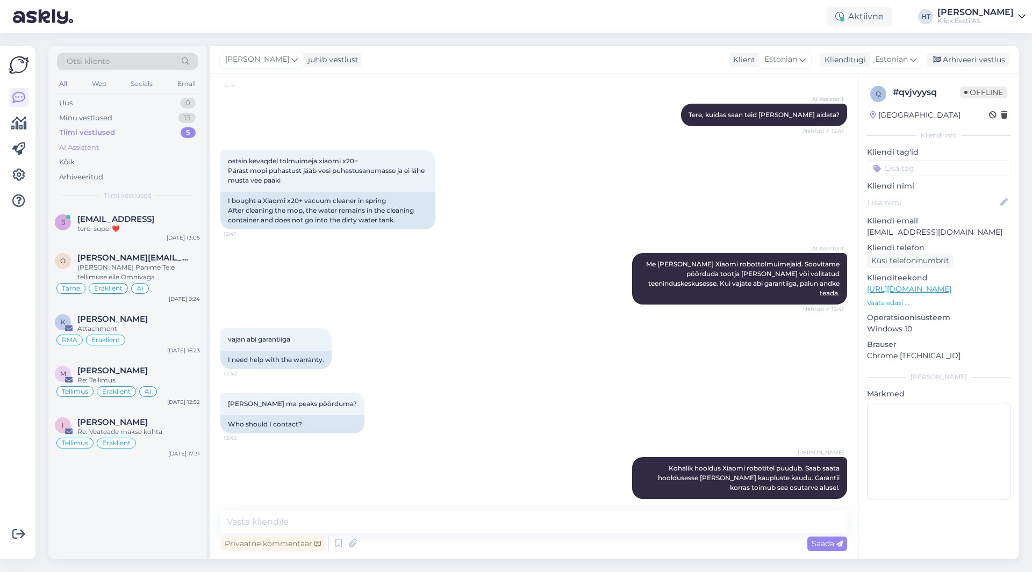
click at [127, 147] on div "AI Assistent" at bounding box center [127, 147] width 141 height 15
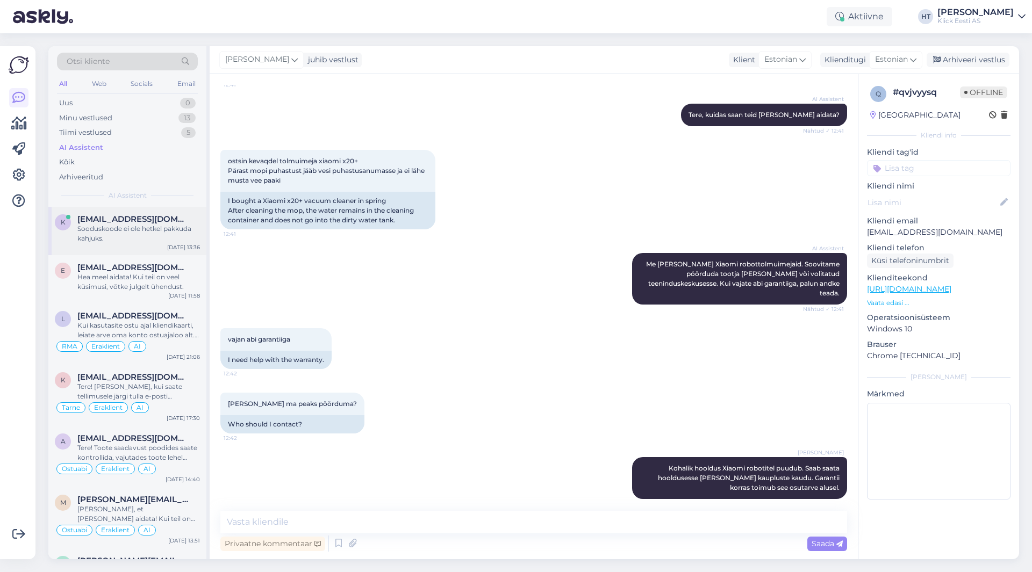
click at [160, 211] on div "k [EMAIL_ADDRESS][DOMAIN_NAME] Sooduskoode ei ole hetkel pakkuda kahjuks. [DATE…" at bounding box center [127, 231] width 158 height 48
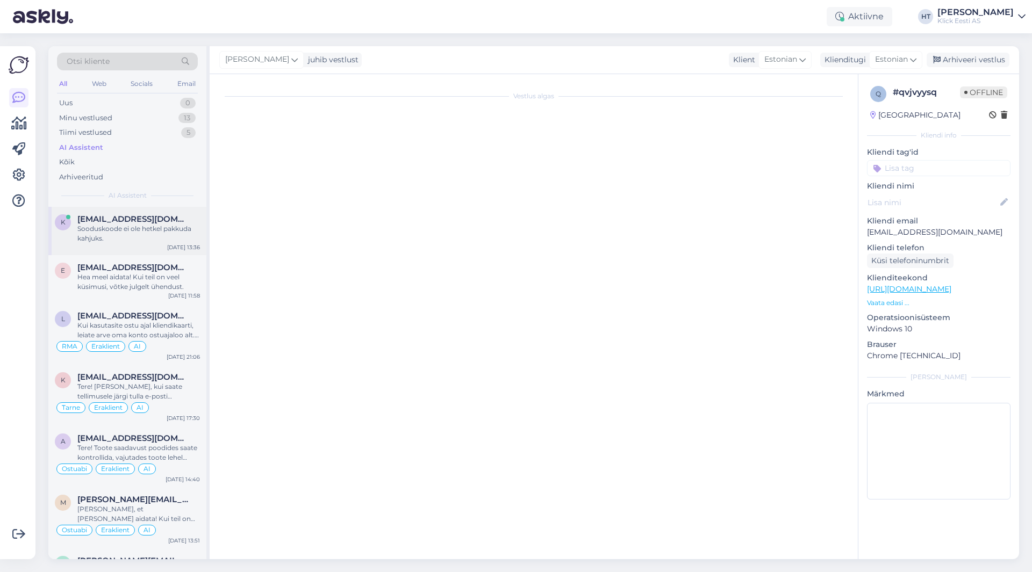
scroll to position [0, 0]
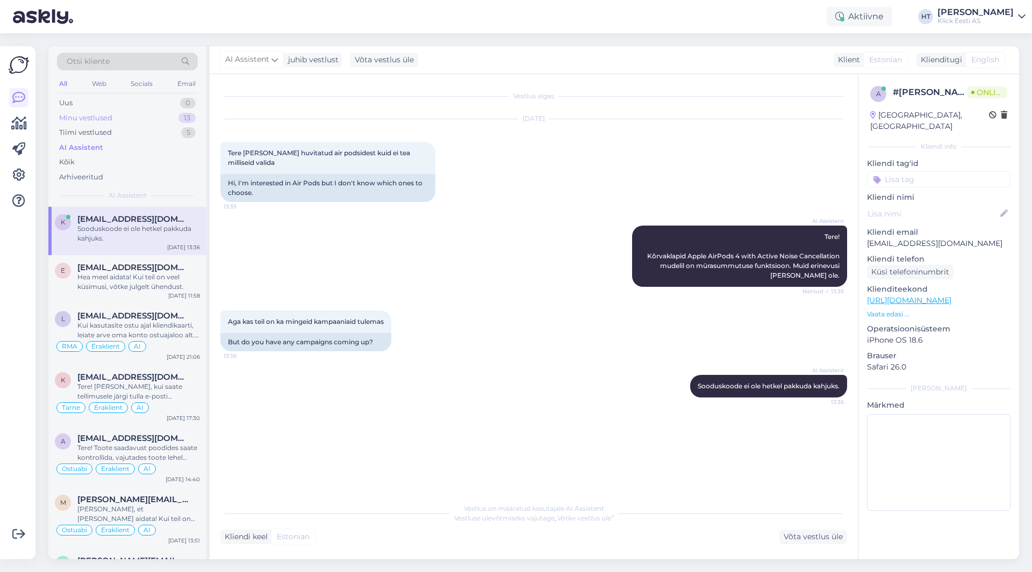
click at [172, 123] on div "Minu vestlused 13" at bounding box center [127, 118] width 141 height 15
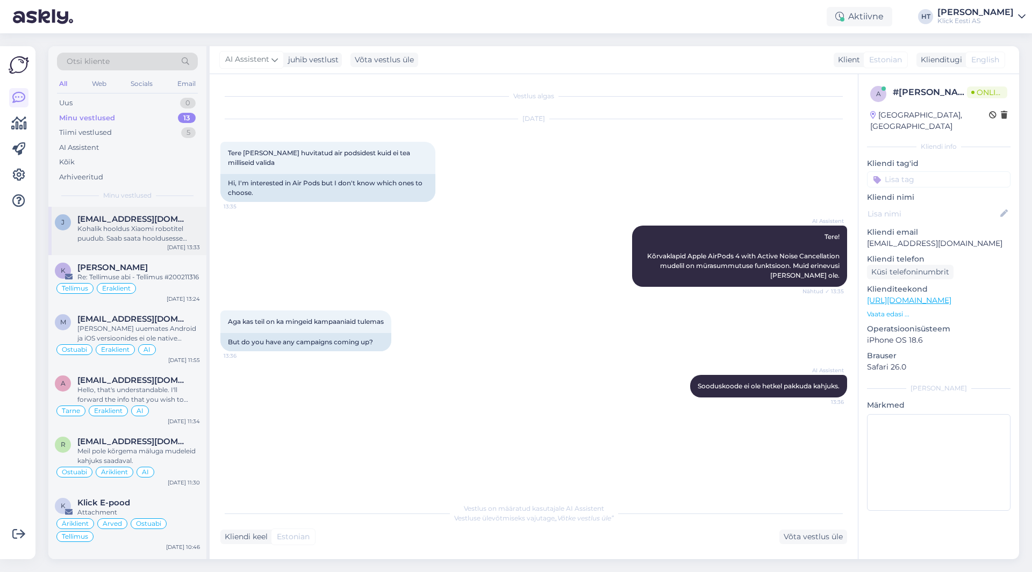
click at [170, 207] on div "[PERSON_NAME] [PERSON_NAME][EMAIL_ADDRESS][DOMAIN_NAME] [PERSON_NAME] robotitel…" at bounding box center [127, 231] width 158 height 48
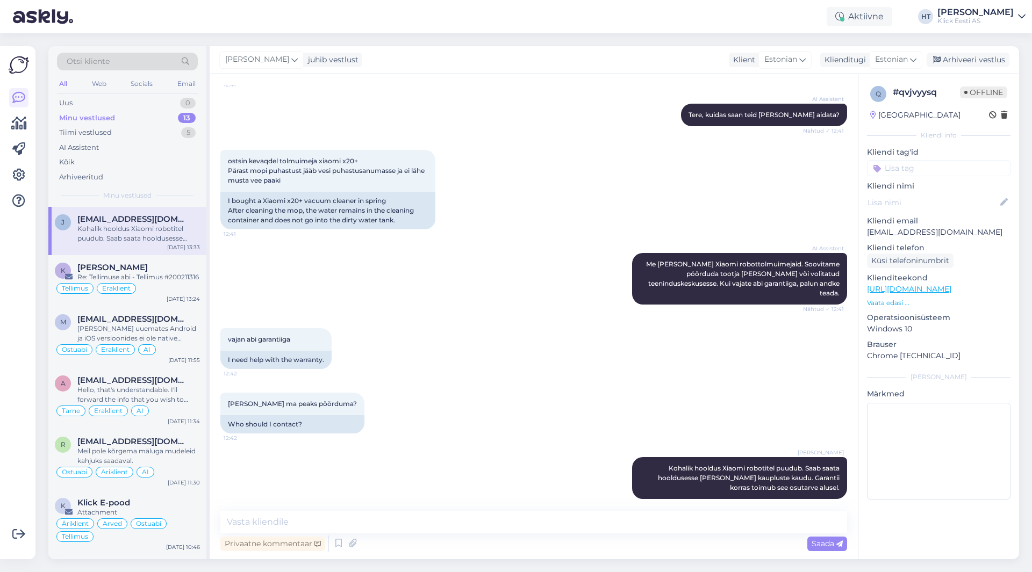
click at [587, 192] on div "ostsin kevaqdel tolmuimeja xiaomi x20+ Pärast mopi puhastust jääb vesi puhastus…" at bounding box center [533, 189] width 627 height 103
click at [167, 402] on div "Hello, that's understandable. I'll forward the info that you wish to cancel." at bounding box center [138, 394] width 123 height 19
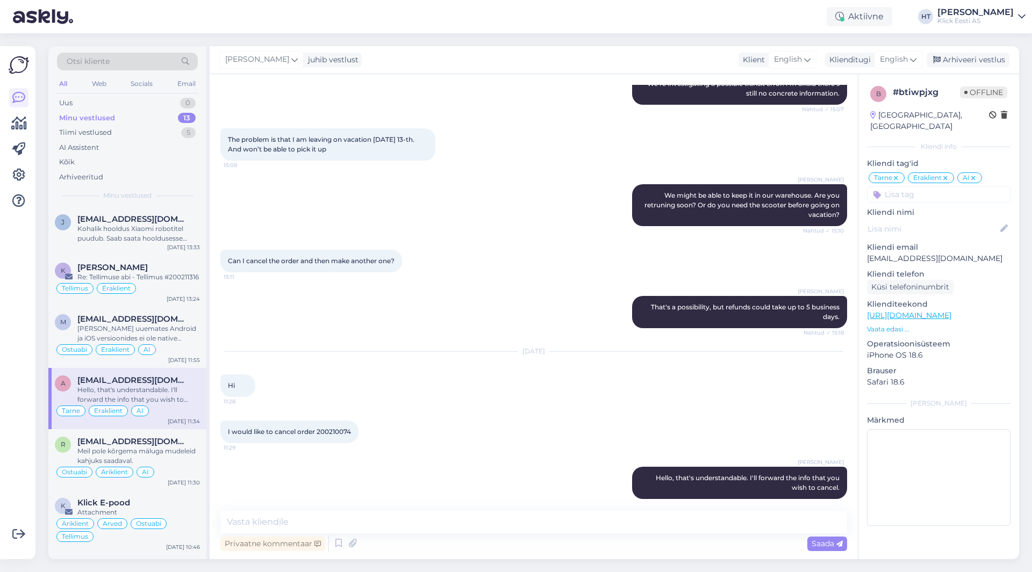
click at [333, 428] on span "I would like to cancel order 200210074" at bounding box center [289, 432] width 123 height 8
copy div "200210074 11:29"
click at [432, 385] on div "[DATE] Hi 11:28" at bounding box center [533, 374] width 627 height 69
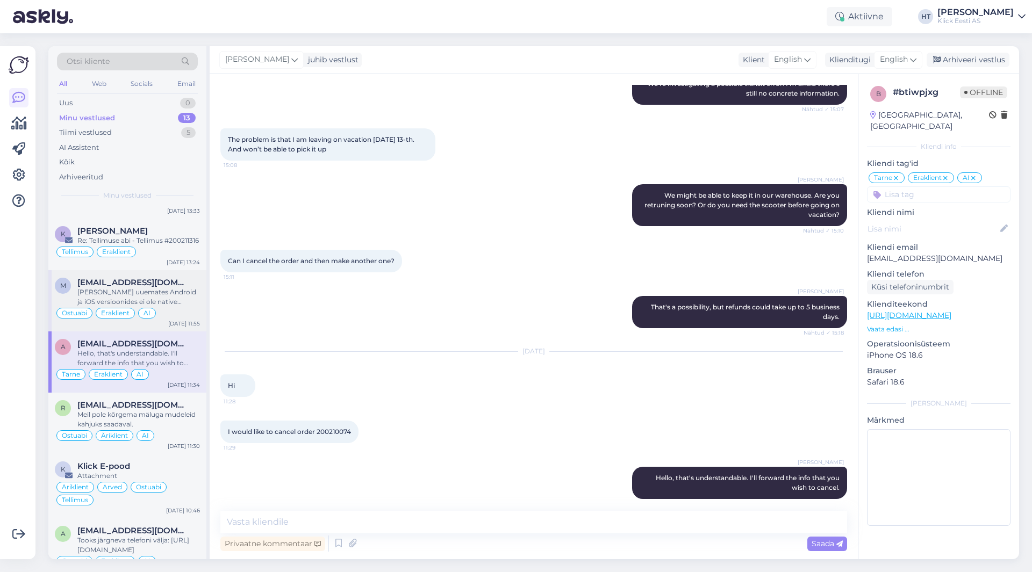
scroll to position [0, 0]
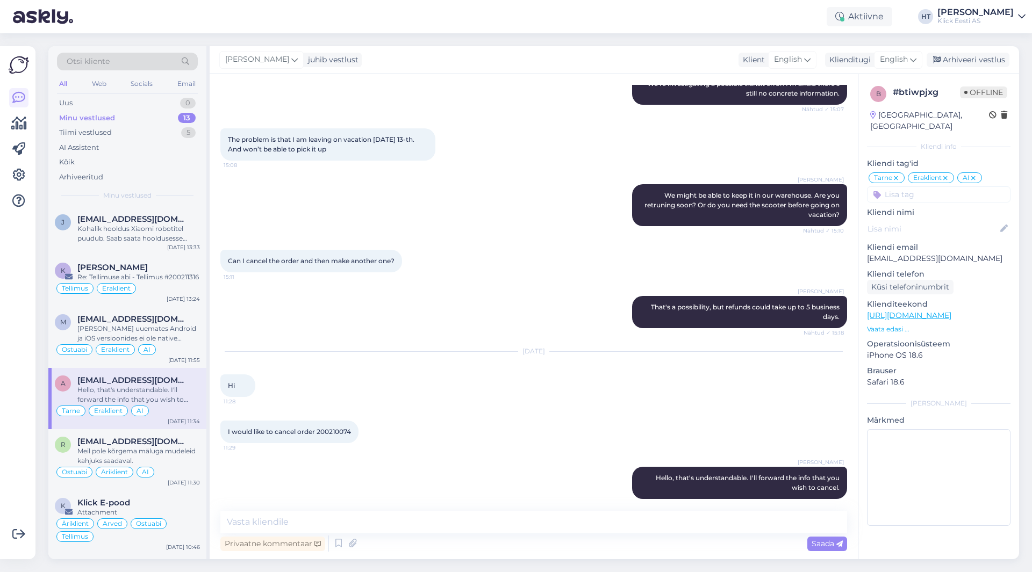
click at [490, 367] on div "[DATE] Hi 11:28" at bounding box center [533, 374] width 627 height 69
click at [28, 486] on div at bounding box center [19, 303] width 20 height 496
click at [3, 445] on div "Võimalused Veendu, et Askly loob sulle väärtust. Sulge Ühenda FB ja IG sõnumid …" at bounding box center [17, 302] width 35 height 513
click at [167, 98] on div "Uus 0" at bounding box center [127, 103] width 141 height 15
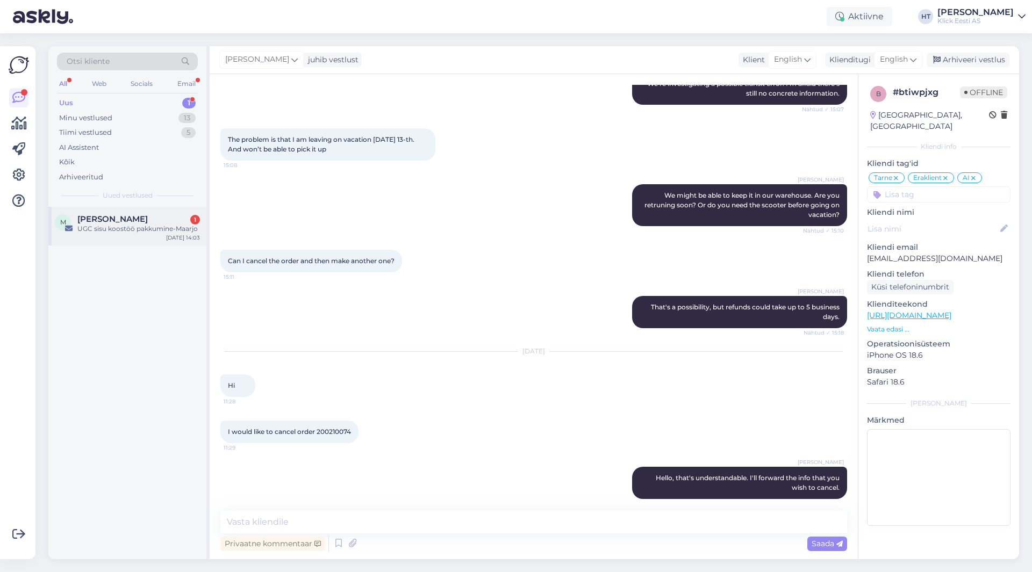
click at [144, 216] on div "[PERSON_NAME] 1" at bounding box center [138, 219] width 123 height 10
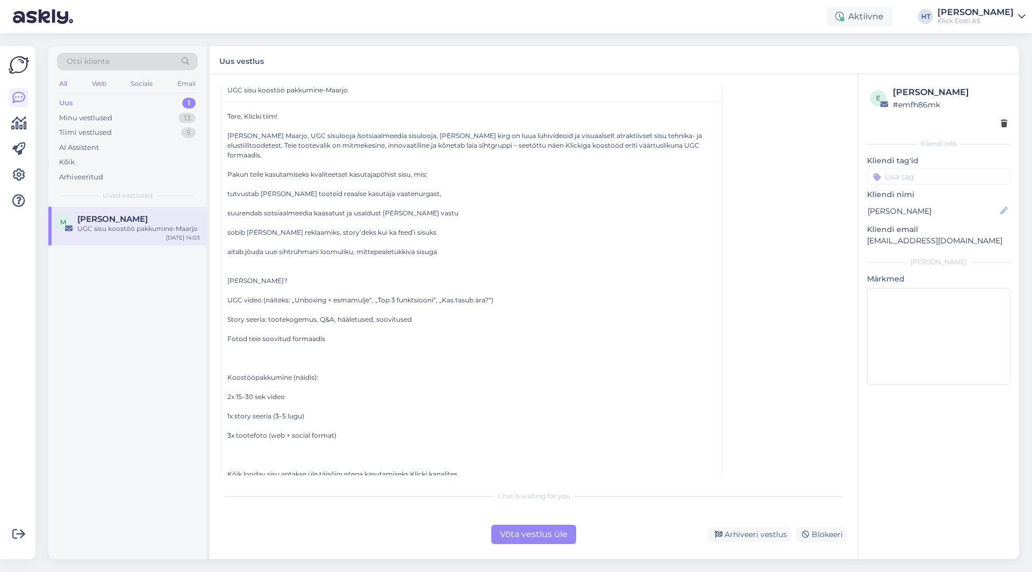
scroll to position [159, 0]
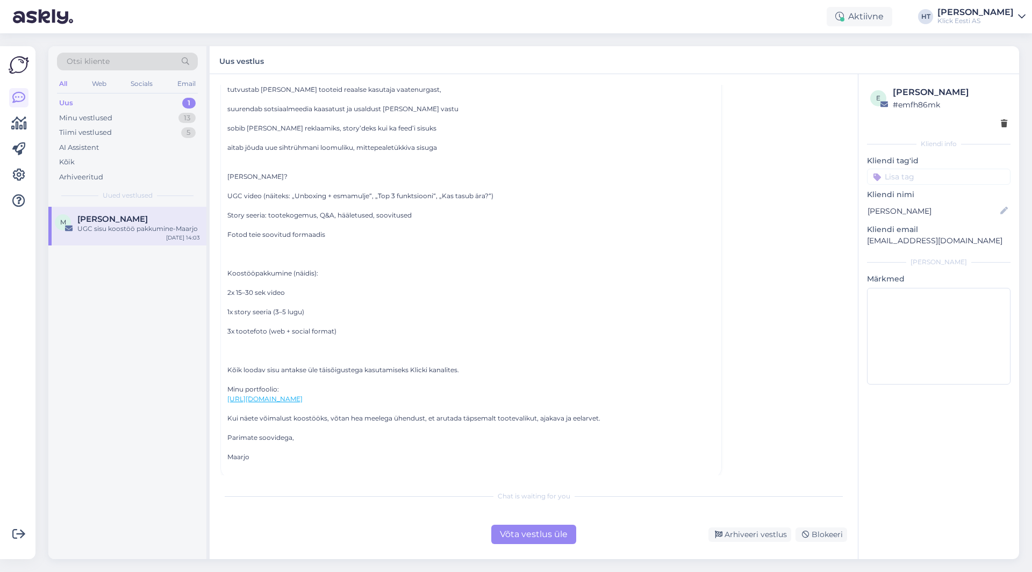
click at [571, 533] on div "Võta vestlus üle" at bounding box center [533, 534] width 85 height 19
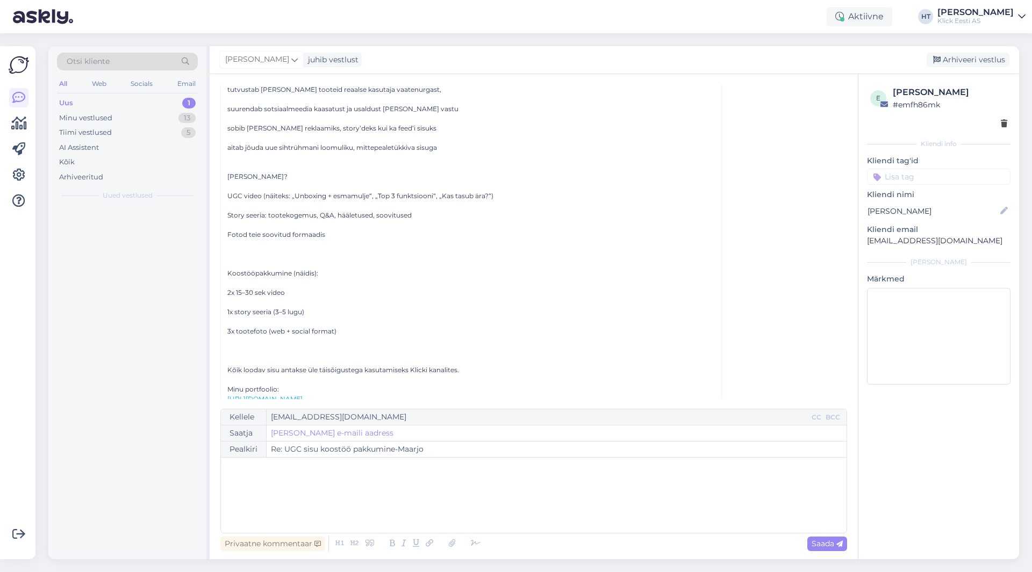
scroll to position [29, 0]
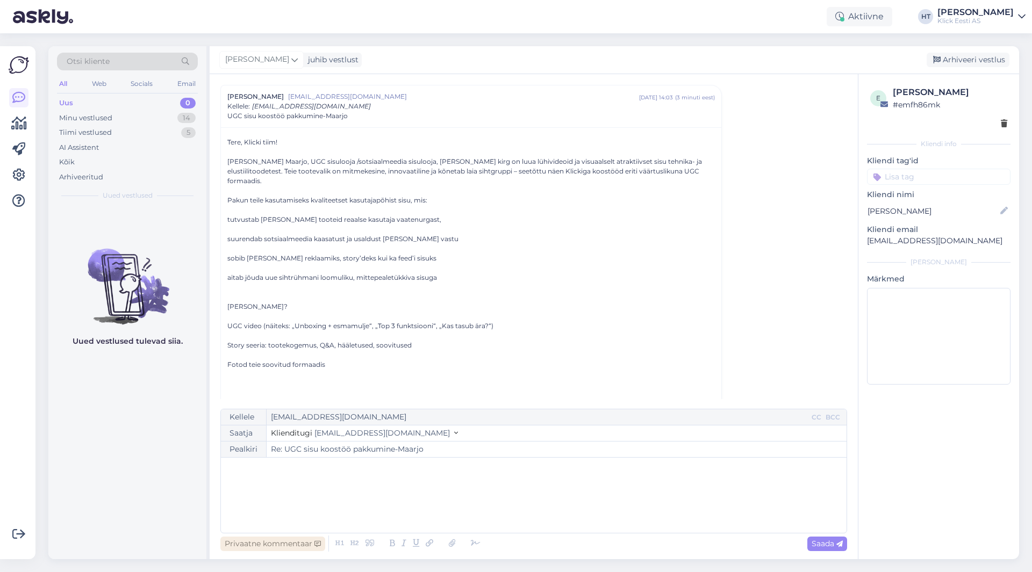
click at [293, 542] on div "Privaatne kommentaar" at bounding box center [272, 544] width 105 height 15
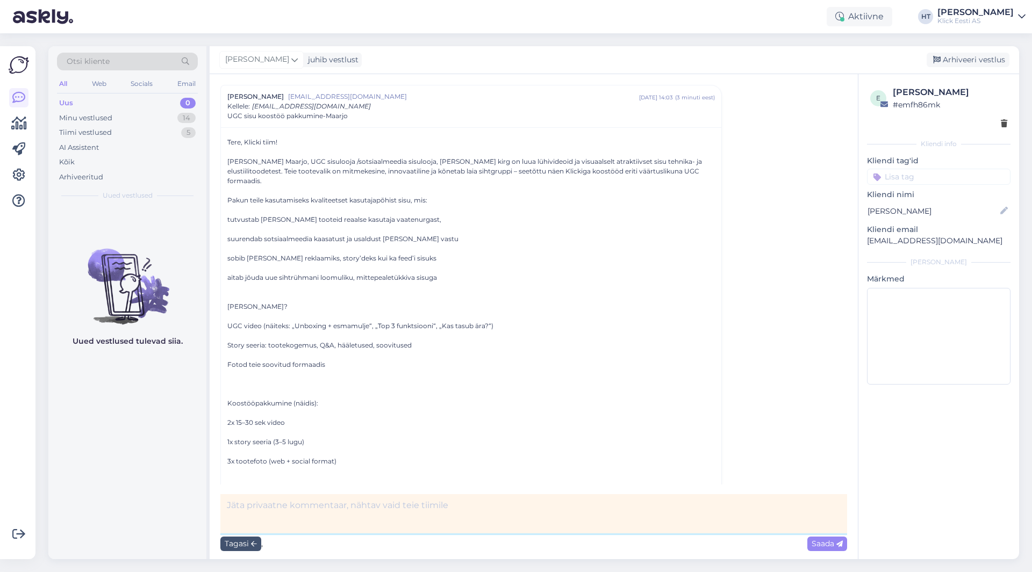
click at [351, 504] on textarea at bounding box center [533, 513] width 627 height 39
type textarea "fwd turundusele"
click at [828, 548] on span "Saada" at bounding box center [827, 544] width 31 height 10
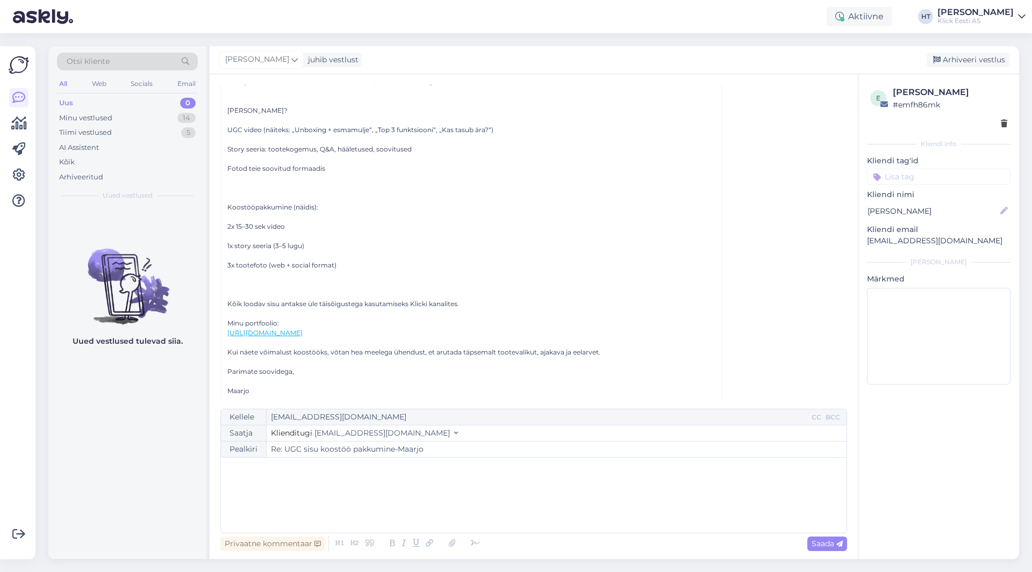
scroll to position [282, 0]
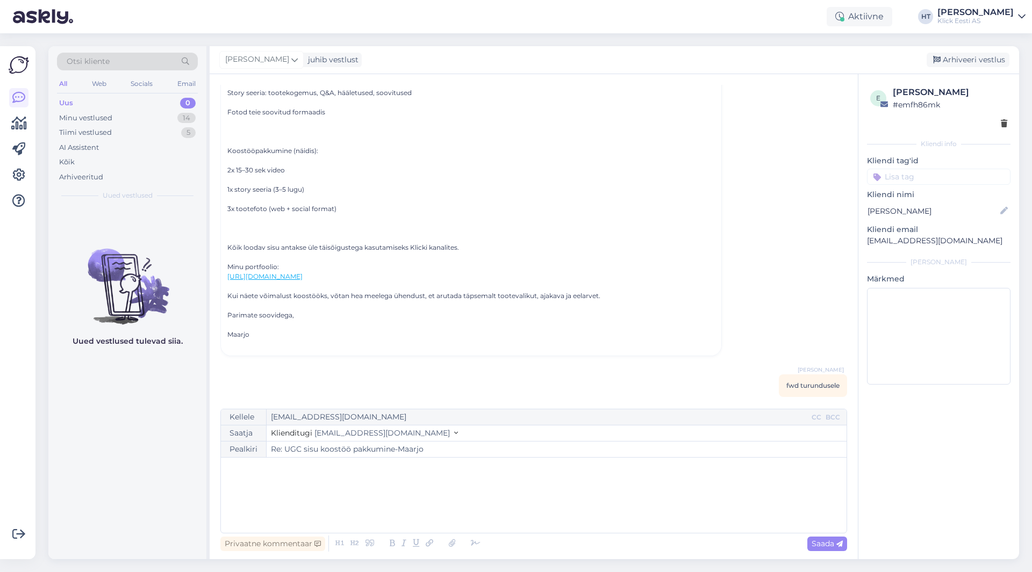
click at [924, 180] on input at bounding box center [939, 177] width 144 height 16
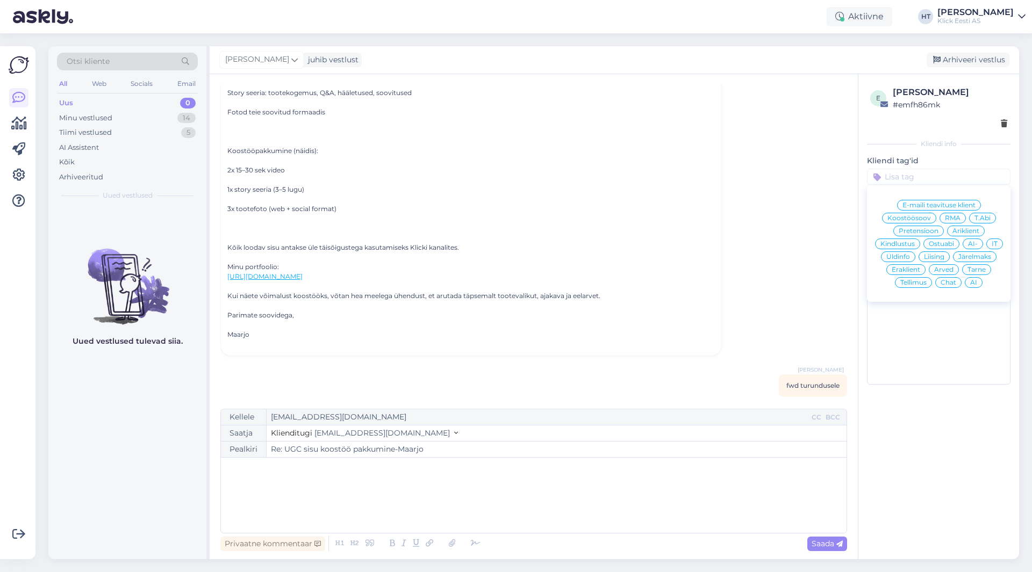
click at [919, 219] on span "Koostöösoov" at bounding box center [909, 218] width 44 height 6
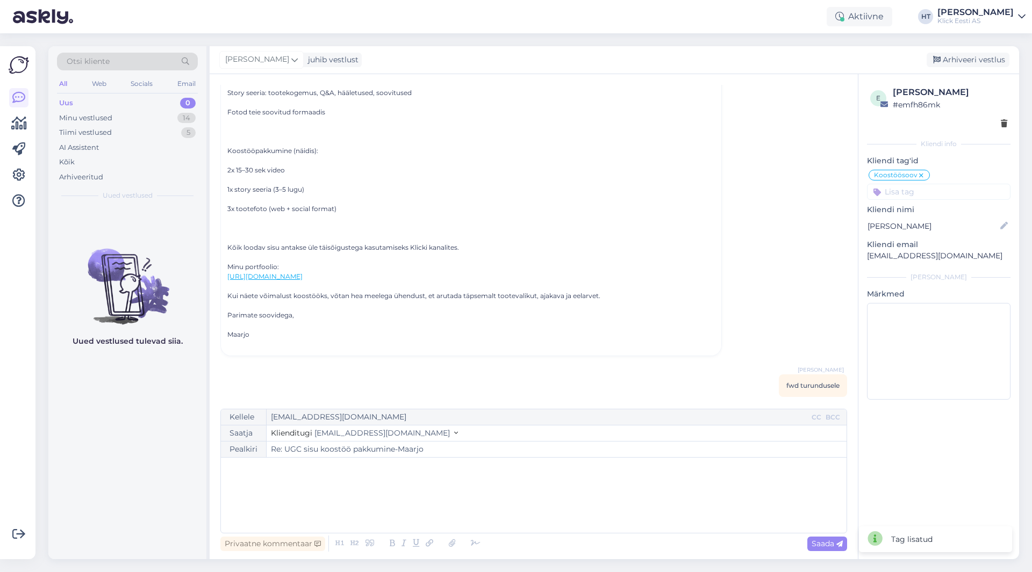
click at [791, 211] on div "Vestlus algas [PERSON_NAME] [EMAIL_ADDRESS][DOMAIN_NAME] [DATE] 14:03 ( 4 minut…" at bounding box center [538, 242] width 636 height 314
click at [948, 67] on div "[PERSON_NAME] juhib vestlust [GEOGRAPHIC_DATA] vestlus" at bounding box center [614, 60] width 809 height 28
click at [952, 61] on div "Arhiveeri vestlus" at bounding box center [968, 60] width 83 height 15
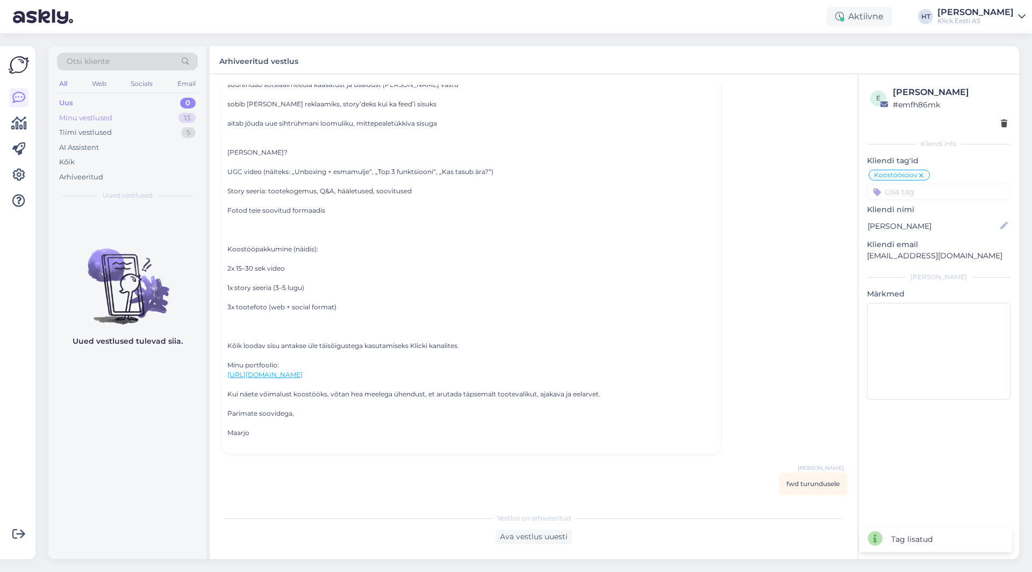
click at [119, 121] on div "Minu vestlused 13" at bounding box center [127, 118] width 141 height 15
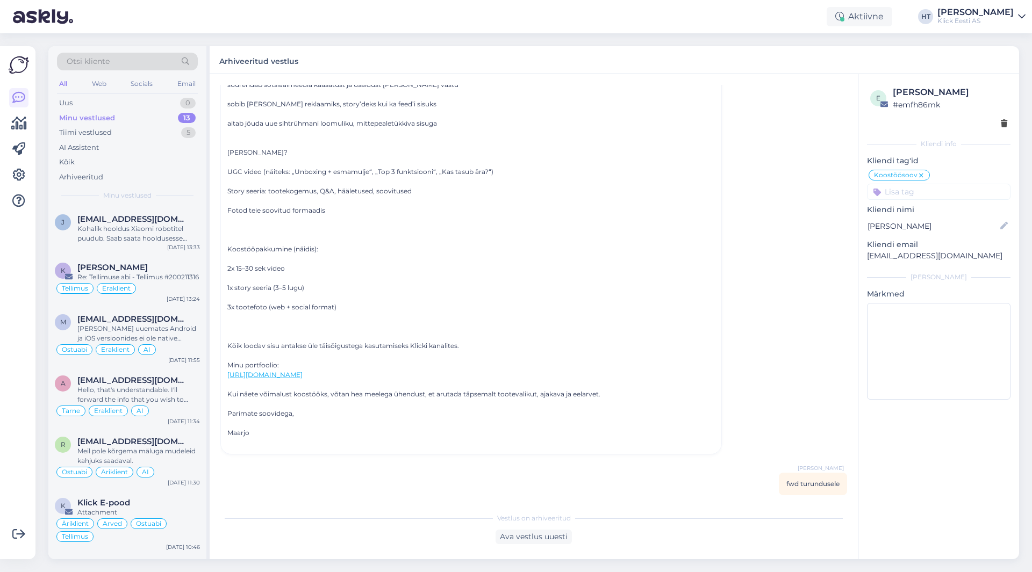
click at [14, 307] on div at bounding box center [19, 303] width 20 height 496
click at [17, 298] on div at bounding box center [19, 303] width 20 height 496
click at [124, 243] on div "[PERSON_NAME] [PERSON_NAME][EMAIL_ADDRESS][DOMAIN_NAME] [PERSON_NAME] robotitel…" at bounding box center [127, 231] width 158 height 48
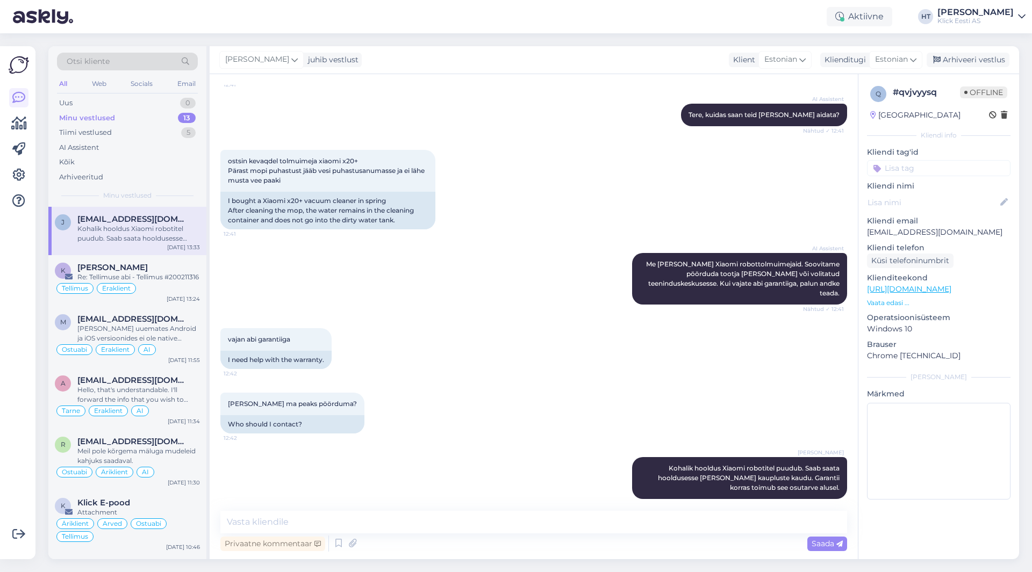
click at [16, 283] on div at bounding box center [19, 303] width 20 height 496
click at [923, 169] on input at bounding box center [939, 168] width 144 height 16
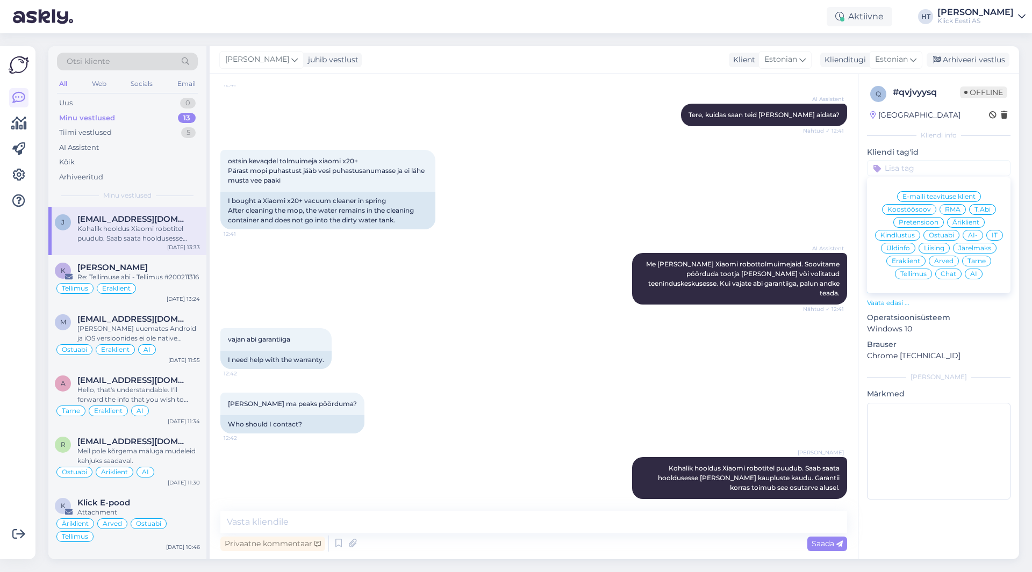
click at [942, 207] on div "RMA" at bounding box center [952, 209] width 26 height 11
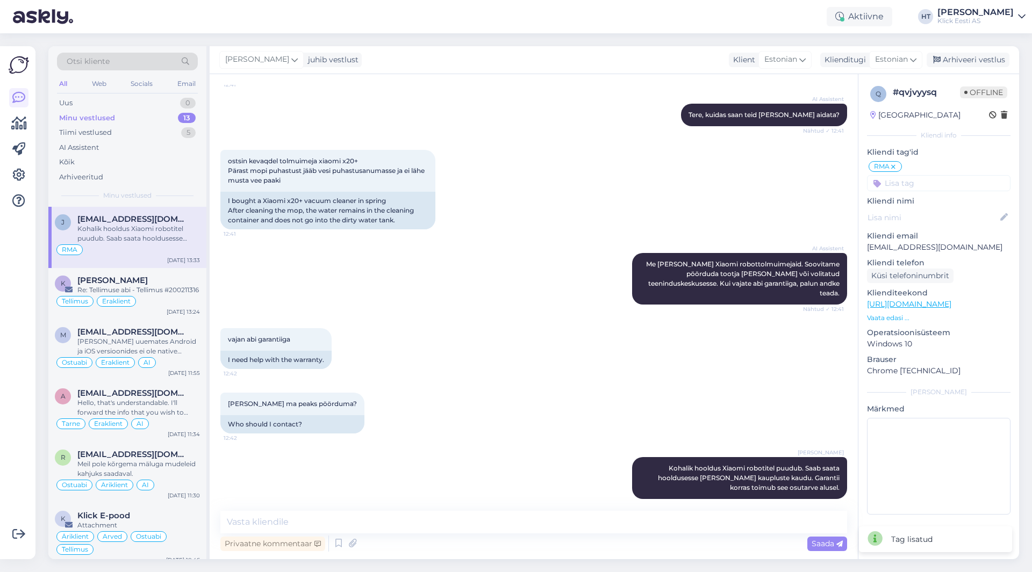
click at [927, 186] on input at bounding box center [939, 183] width 144 height 16
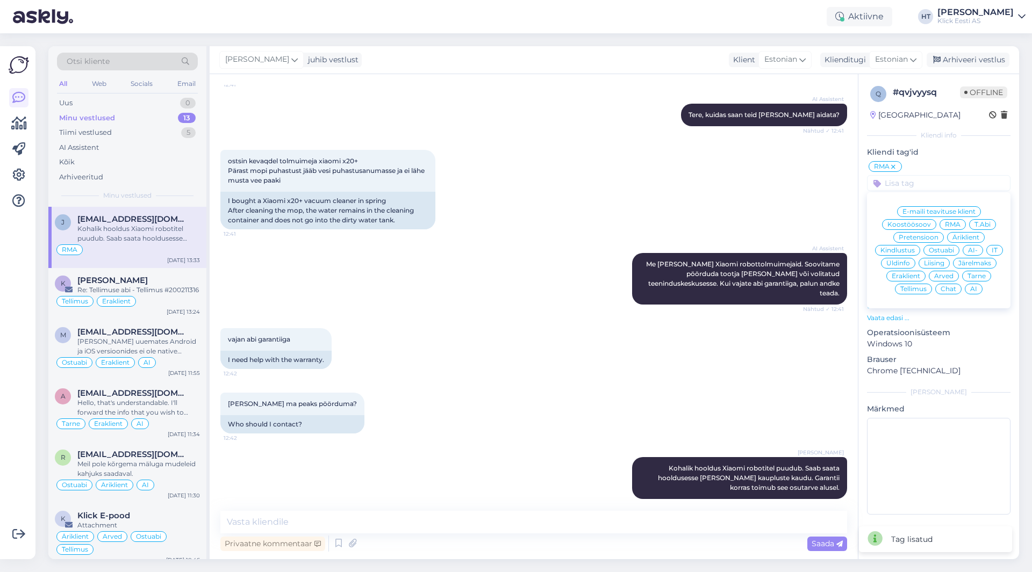
click at [918, 274] on span "Eraklient" at bounding box center [906, 276] width 28 height 6
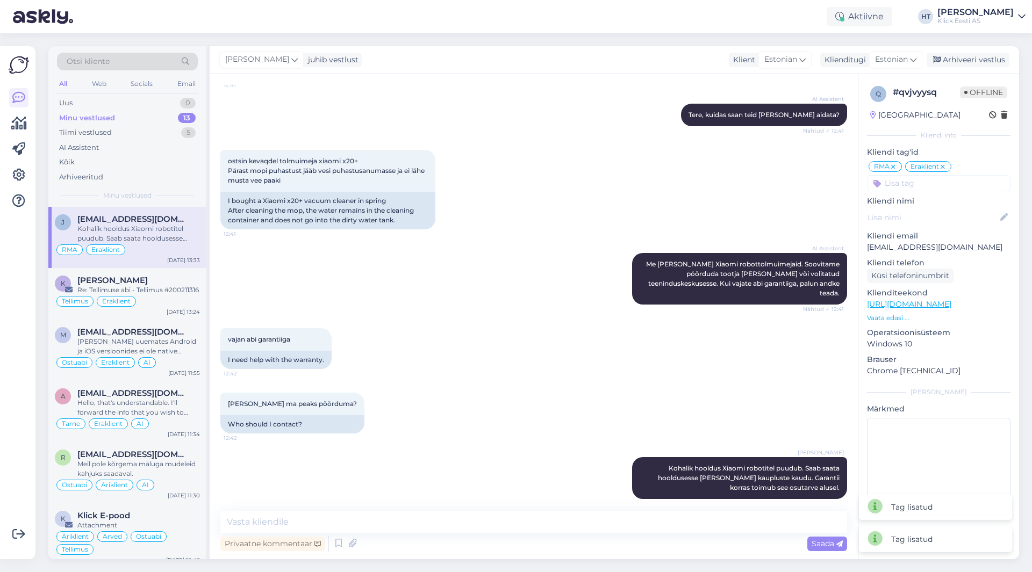
click at [933, 185] on input at bounding box center [939, 183] width 144 height 16
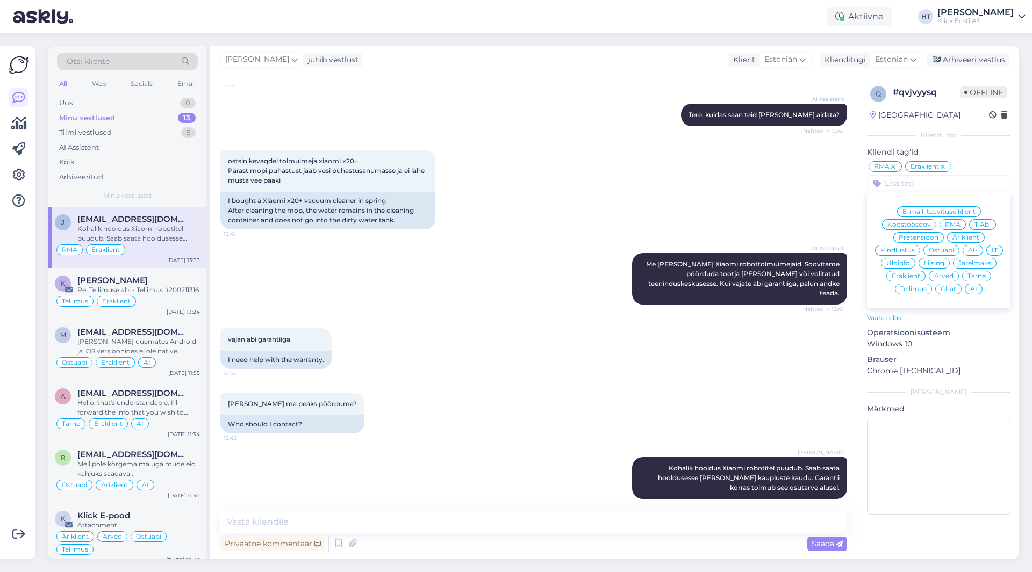
click at [978, 289] on div "AI" at bounding box center [974, 289] width 18 height 11
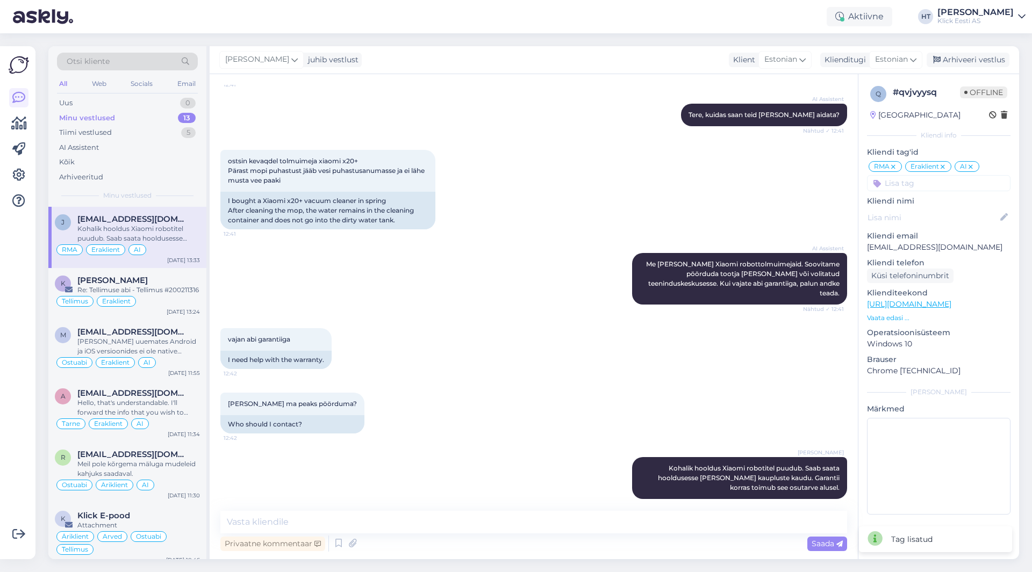
click at [634, 188] on div "ostsin kevaqdel tolmuimeja xiaomi x20+ Pärast mopi puhastust jääb vesi puhastus…" at bounding box center [533, 189] width 627 height 103
click at [158, 279] on div "[PERSON_NAME]" at bounding box center [138, 281] width 123 height 10
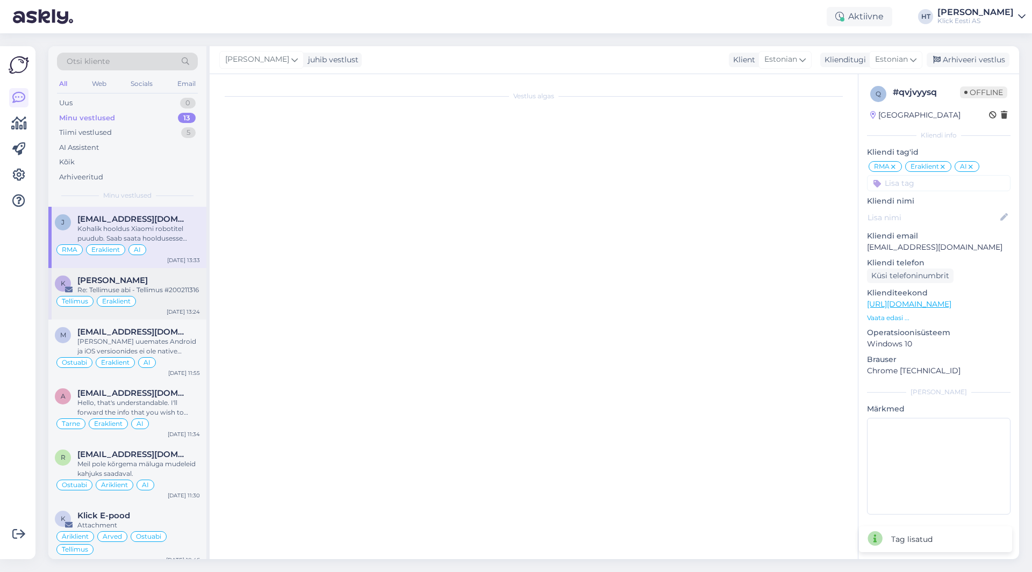
scroll to position [0, 0]
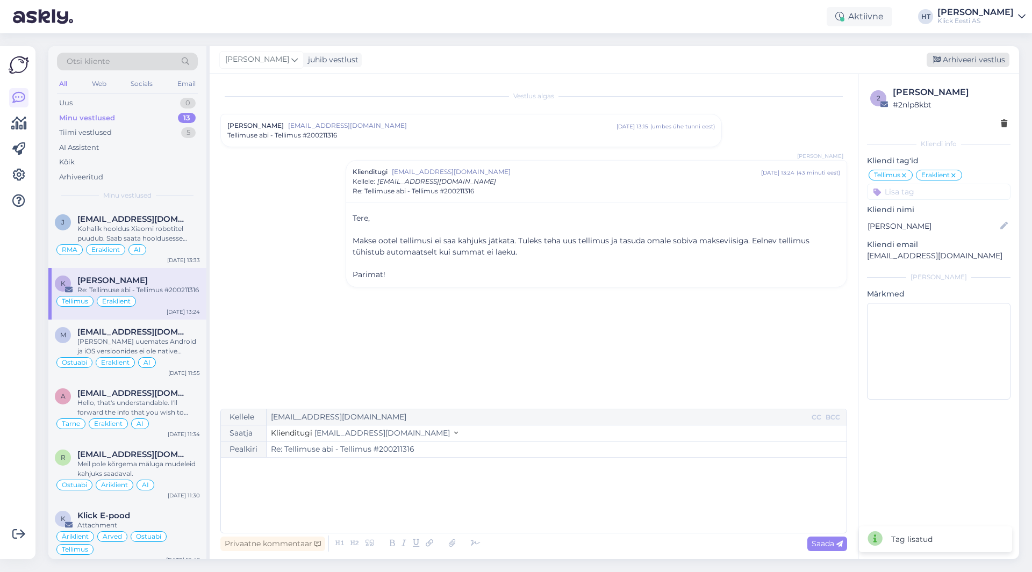
click at [963, 63] on div "Arhiveeri vestlus" at bounding box center [968, 60] width 83 height 15
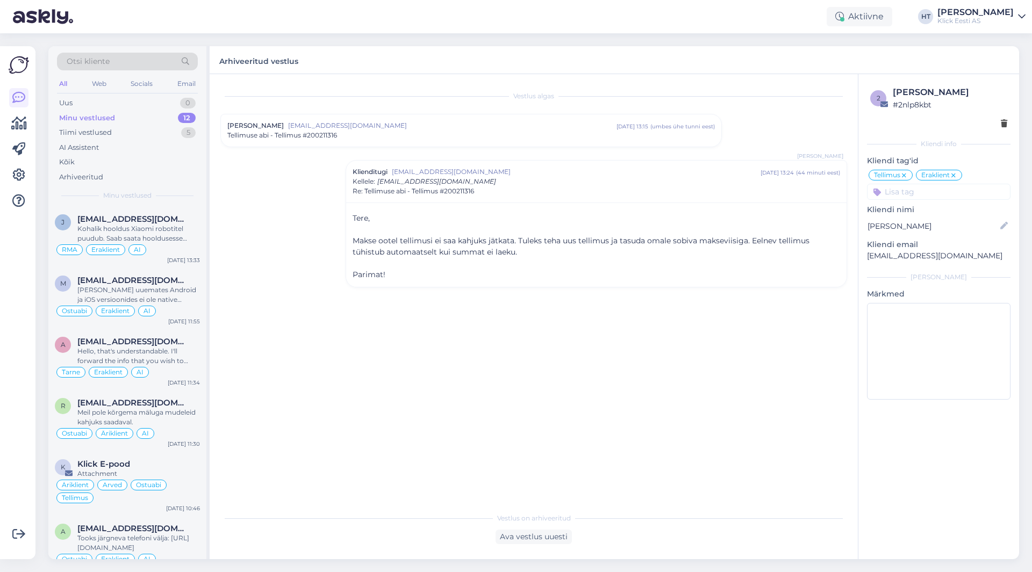
click at [343, 357] on div "Vestlus [PERSON_NAME] [EMAIL_ADDRESS][DOMAIN_NAME] [DATE] 13:15 ( umbes ühe tun…" at bounding box center [538, 291] width 636 height 413
click at [636, 427] on div "Vestlus [PERSON_NAME] [EMAIL_ADDRESS][DOMAIN_NAME] [DATE] 13:15 ( umbes ühe tun…" at bounding box center [538, 291] width 636 height 413
